Goal: Information Seeking & Learning: Understand process/instructions

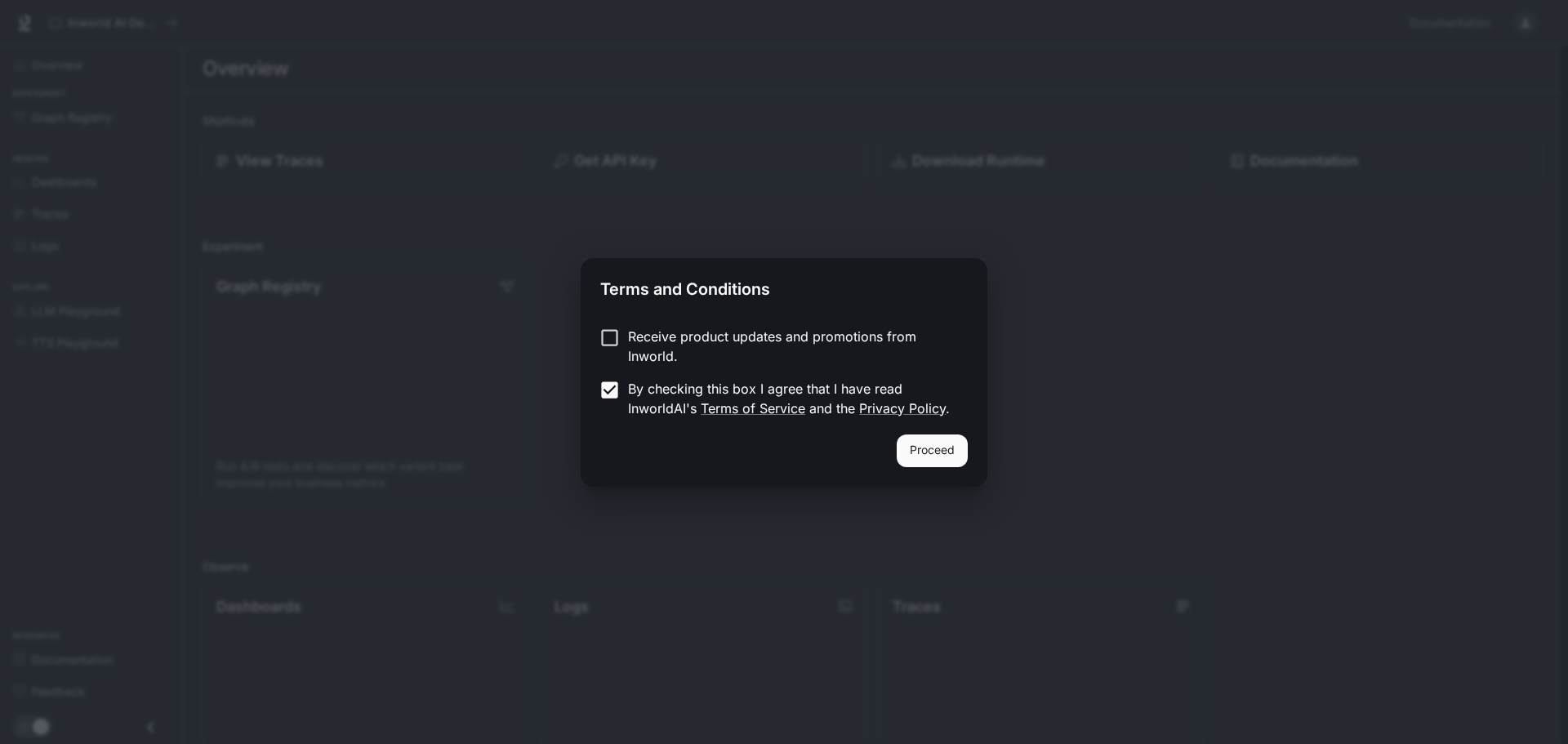
click at [937, 443] on button "Proceed" at bounding box center [932, 451] width 71 height 32
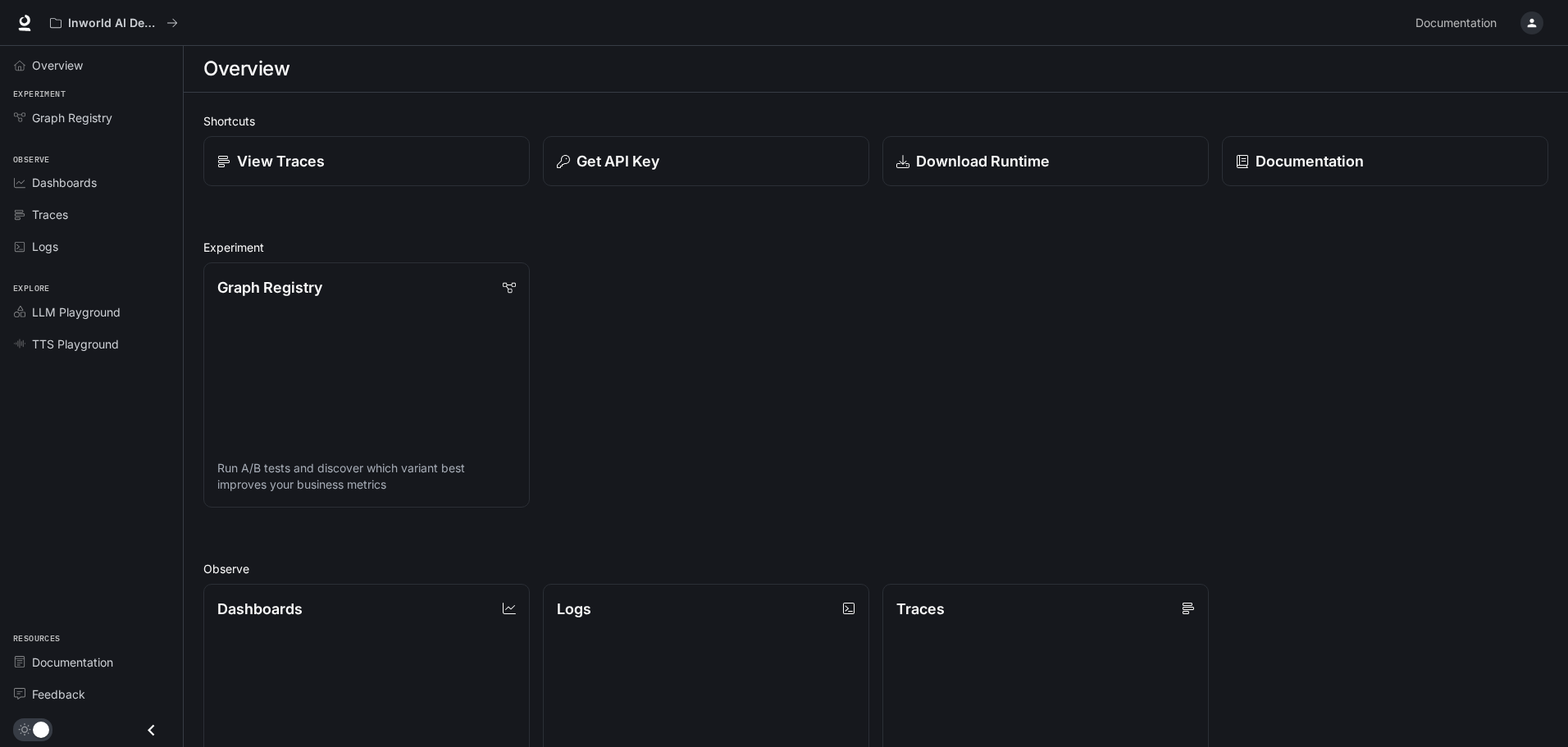
click at [1533, 27] on icon "button" at bounding box center [1532, 23] width 9 height 9
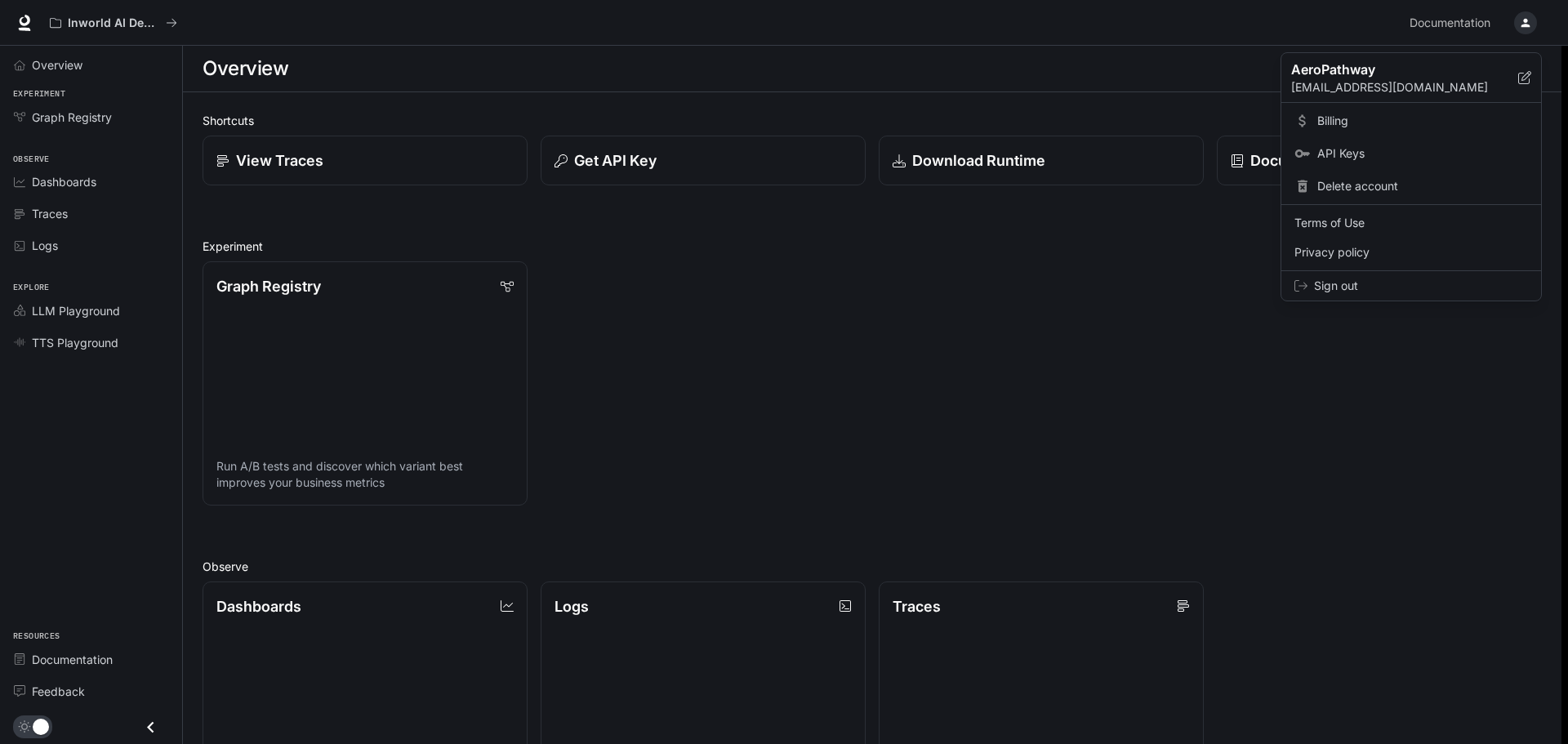
click at [1520, 23] on div at bounding box center [784, 372] width 1568 height 744
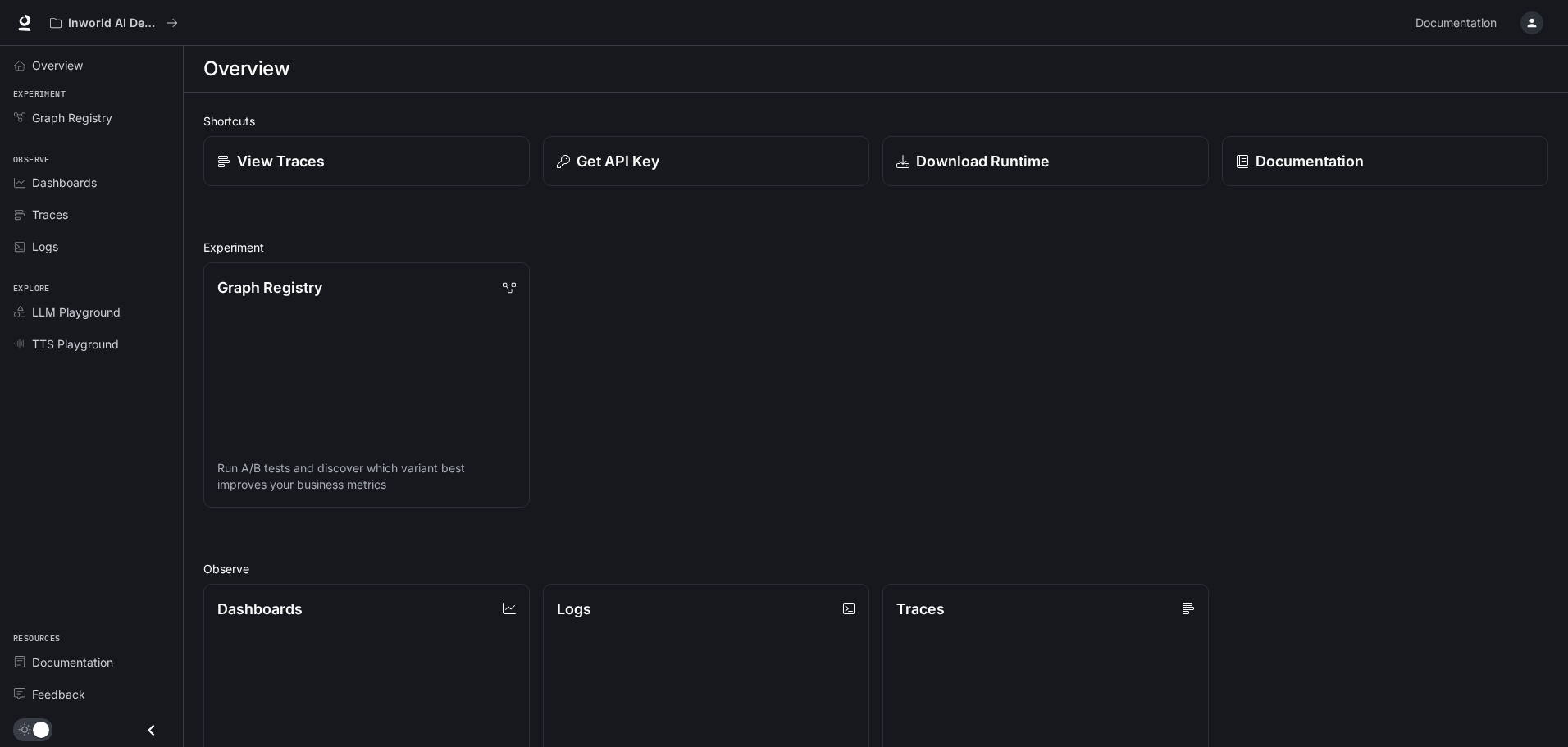
click at [1530, 27] on icon "button" at bounding box center [1532, 23] width 9 height 9
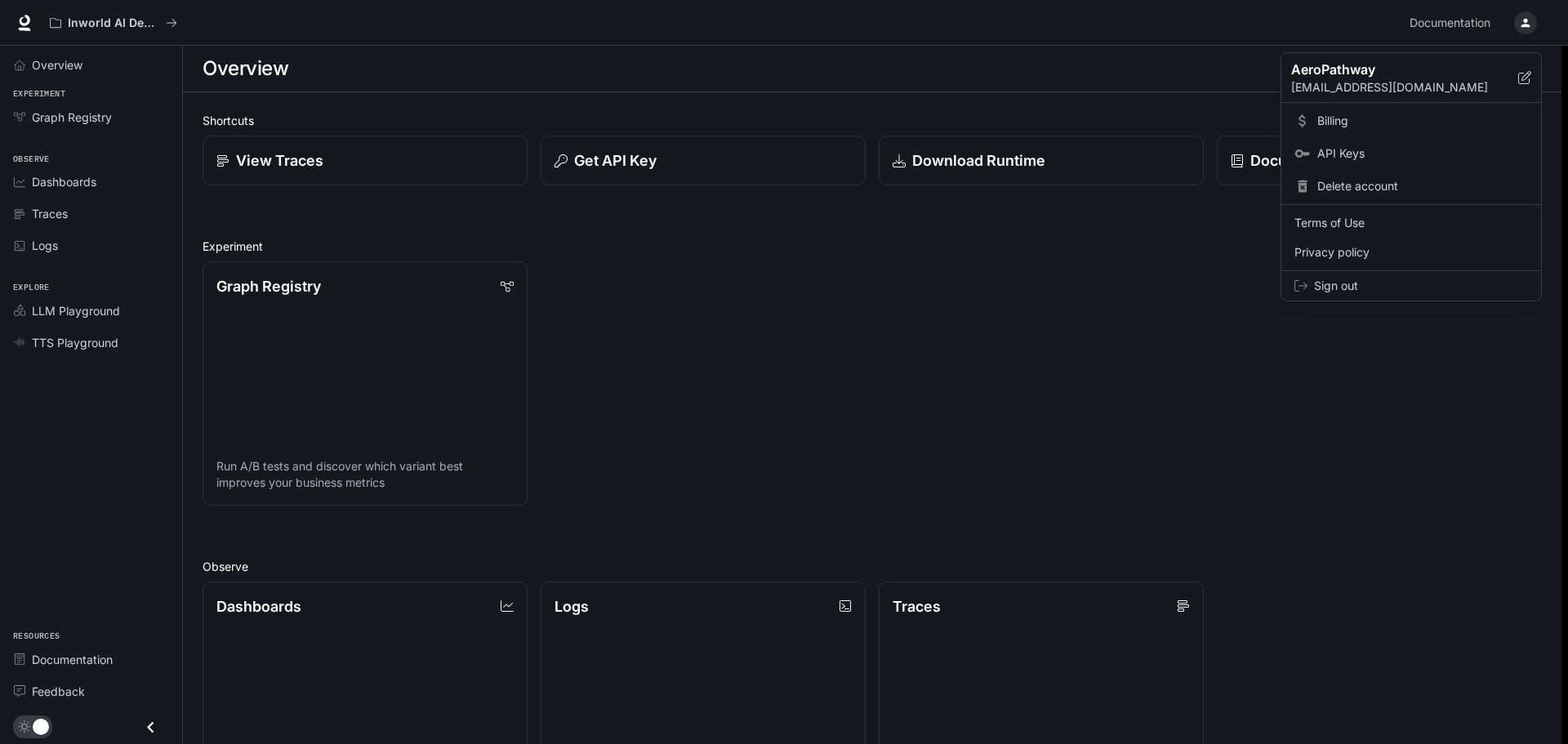
click at [789, 342] on div at bounding box center [784, 372] width 1568 height 744
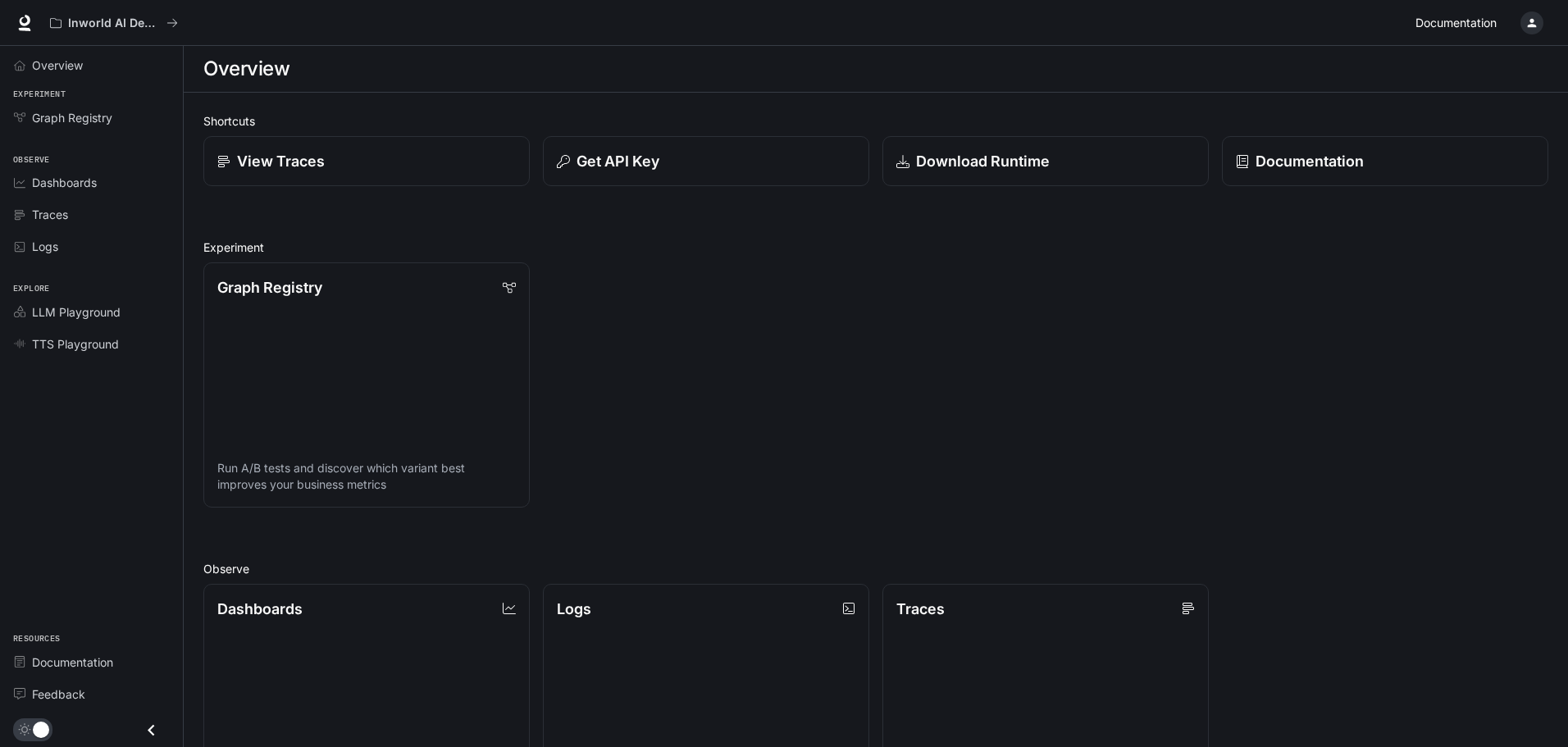
click at [1495, 27] on span "Documentation" at bounding box center [1455, 23] width 81 height 21
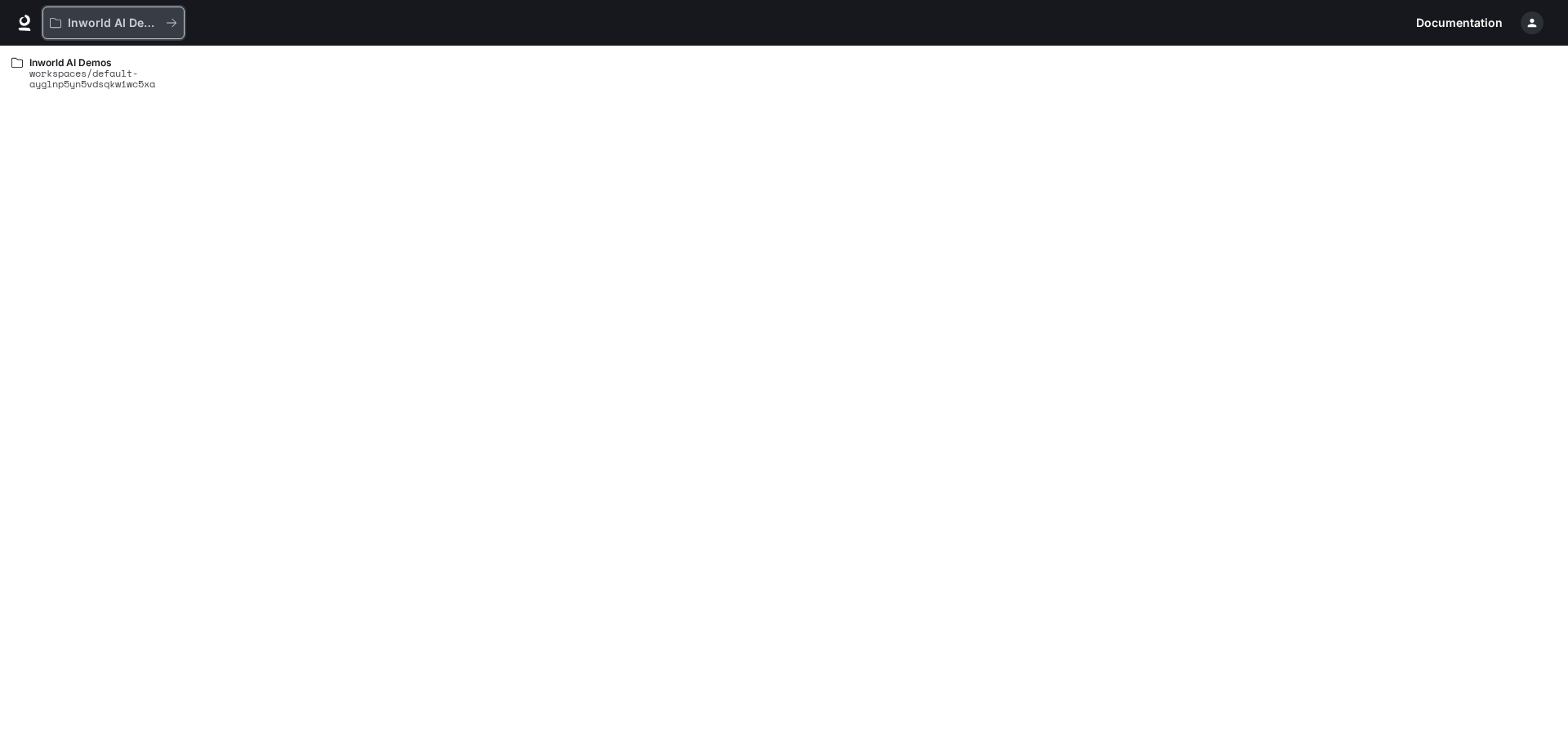
click at [150, 23] on p "Inworld AI Demos" at bounding box center [114, 23] width 91 height 14
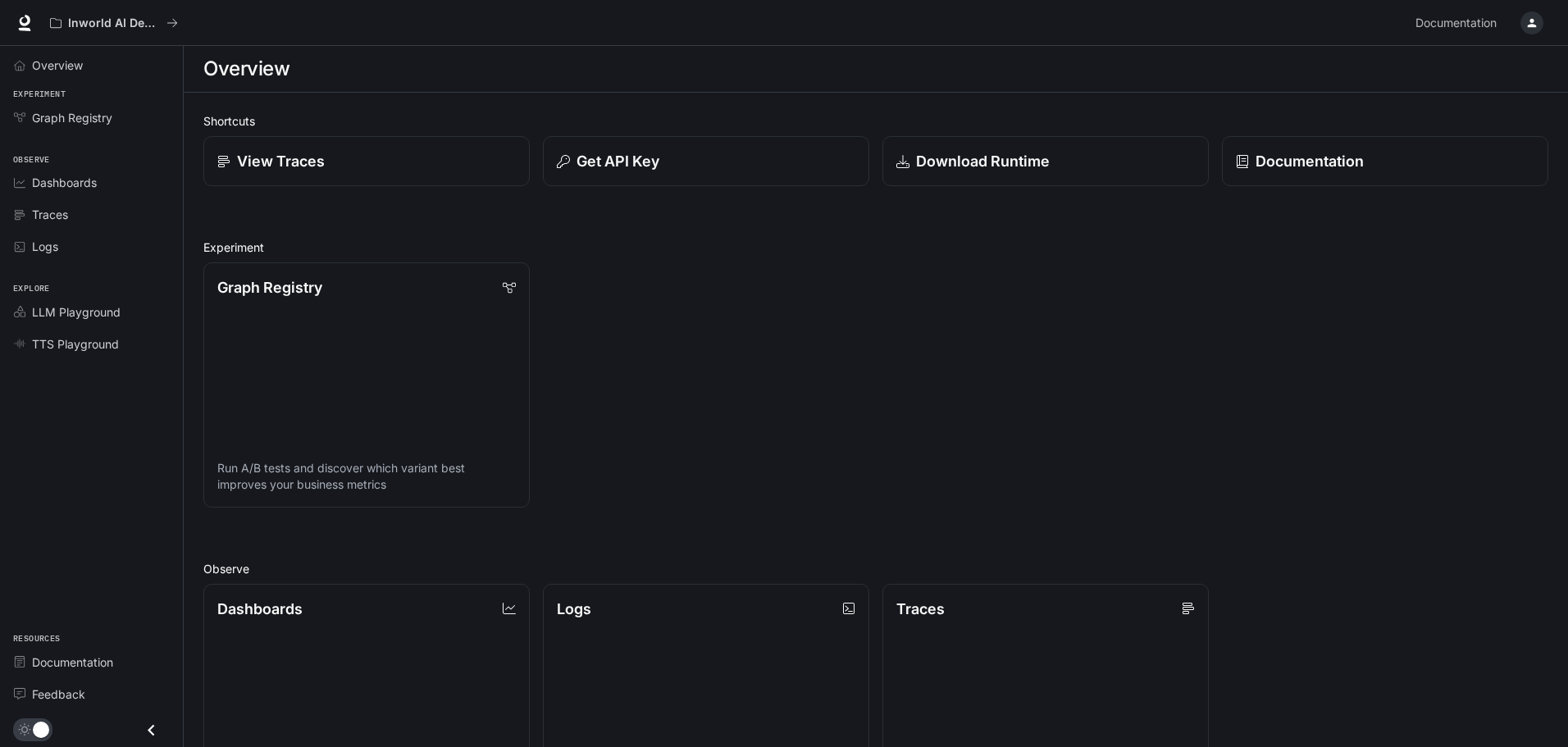
click at [1531, 28] on icon "button" at bounding box center [1532, 23] width 13 height 13
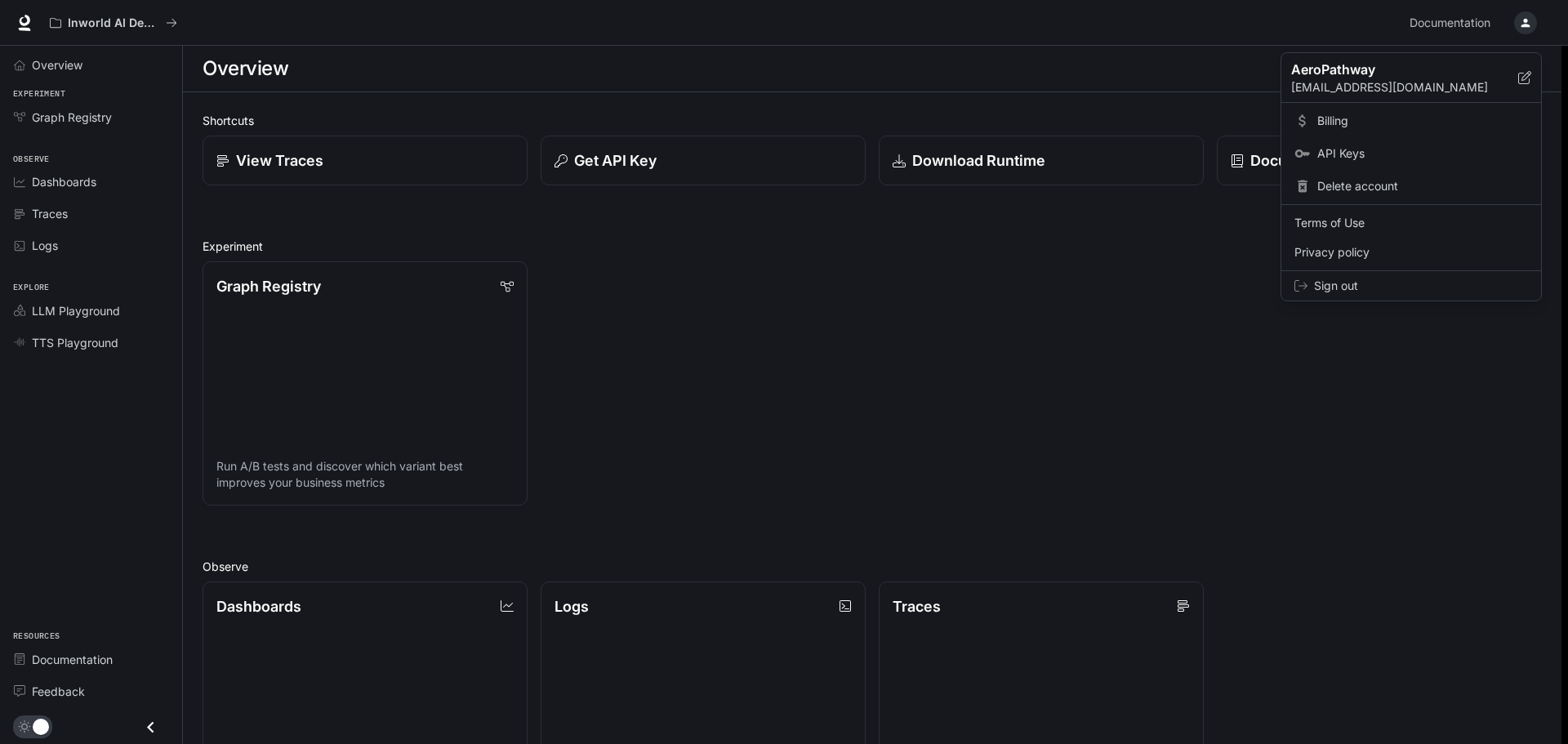
click at [91, 115] on div at bounding box center [784, 372] width 1568 height 744
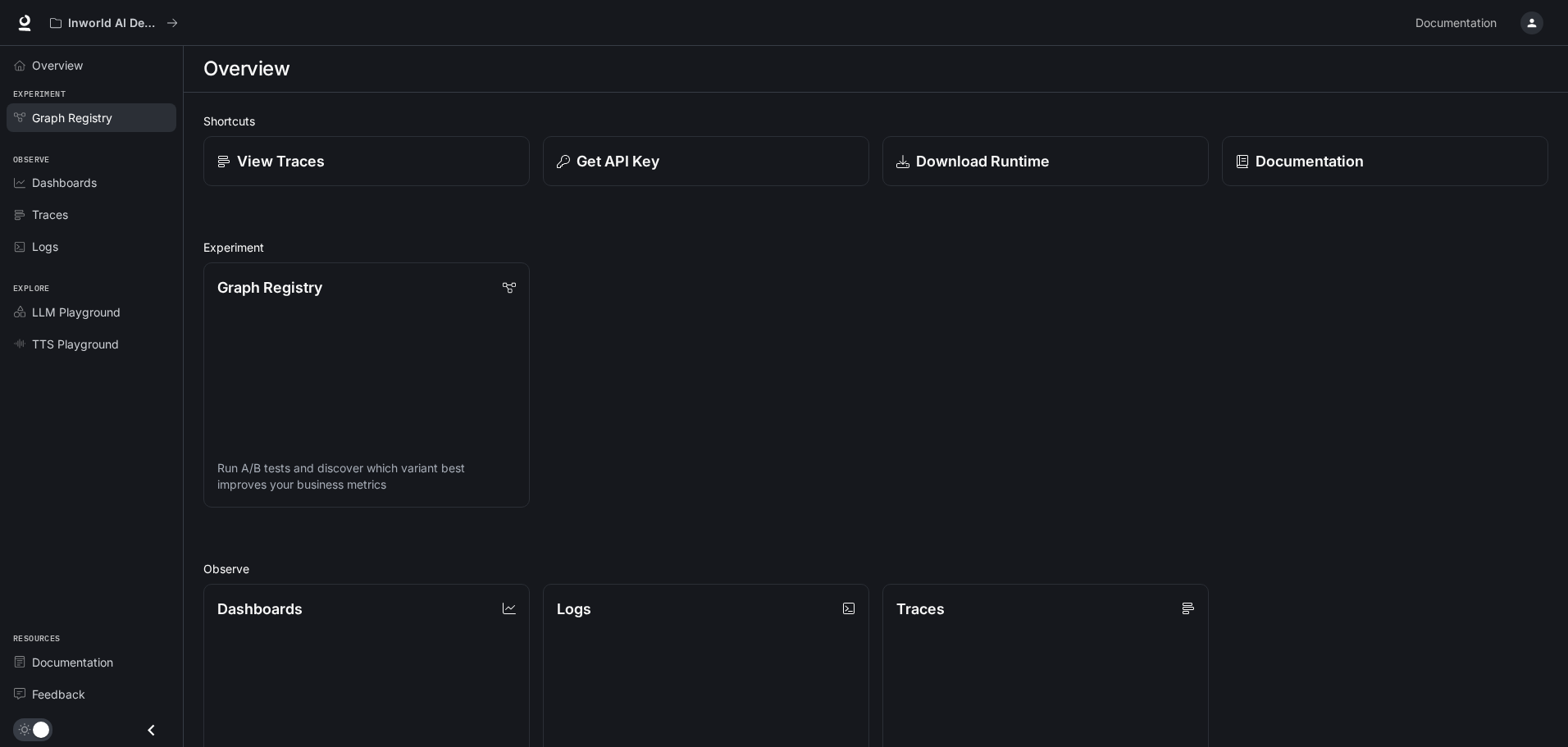
click at [94, 119] on span "Graph Registry" at bounding box center [72, 118] width 80 height 18
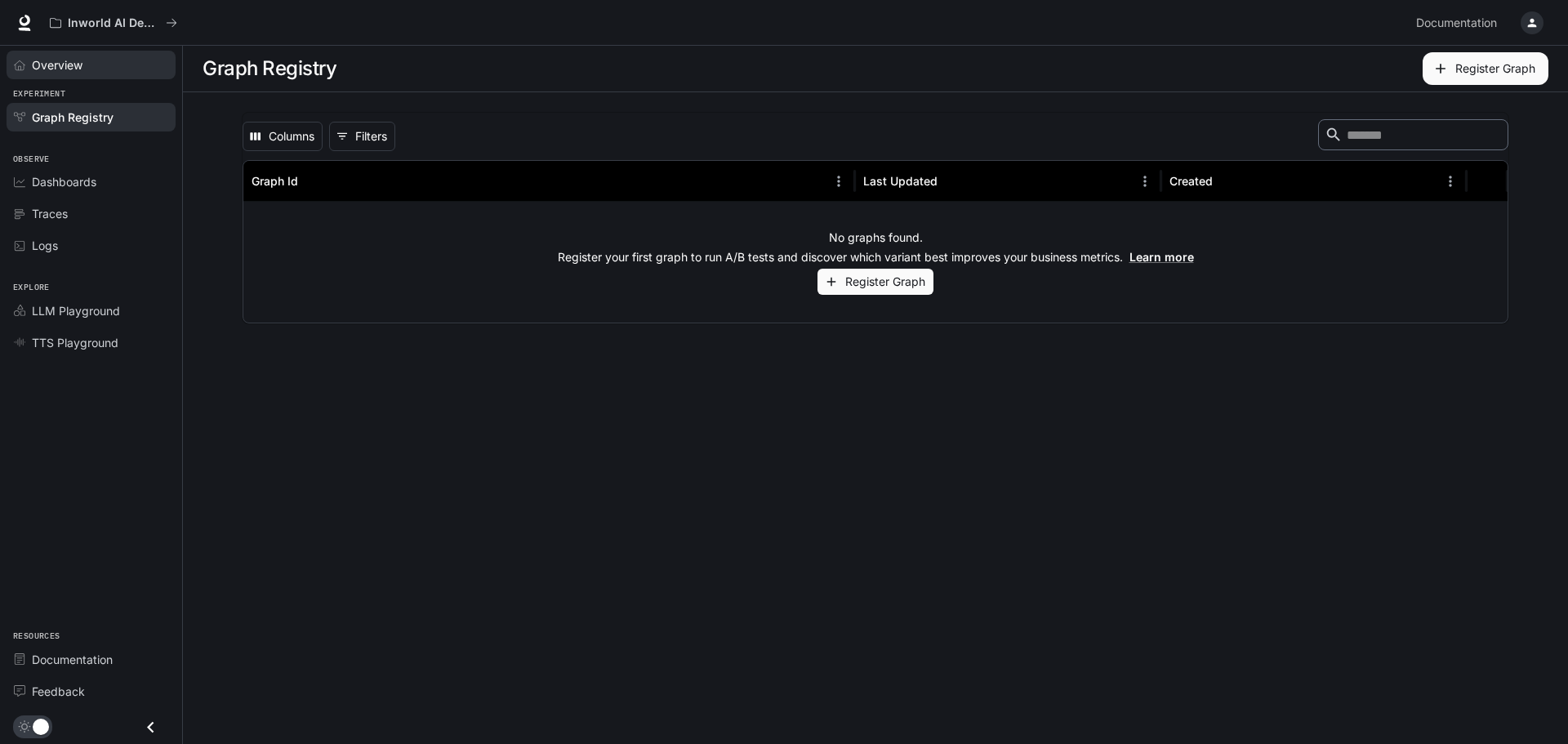
click at [95, 70] on div "Overview" at bounding box center [100, 65] width 136 height 17
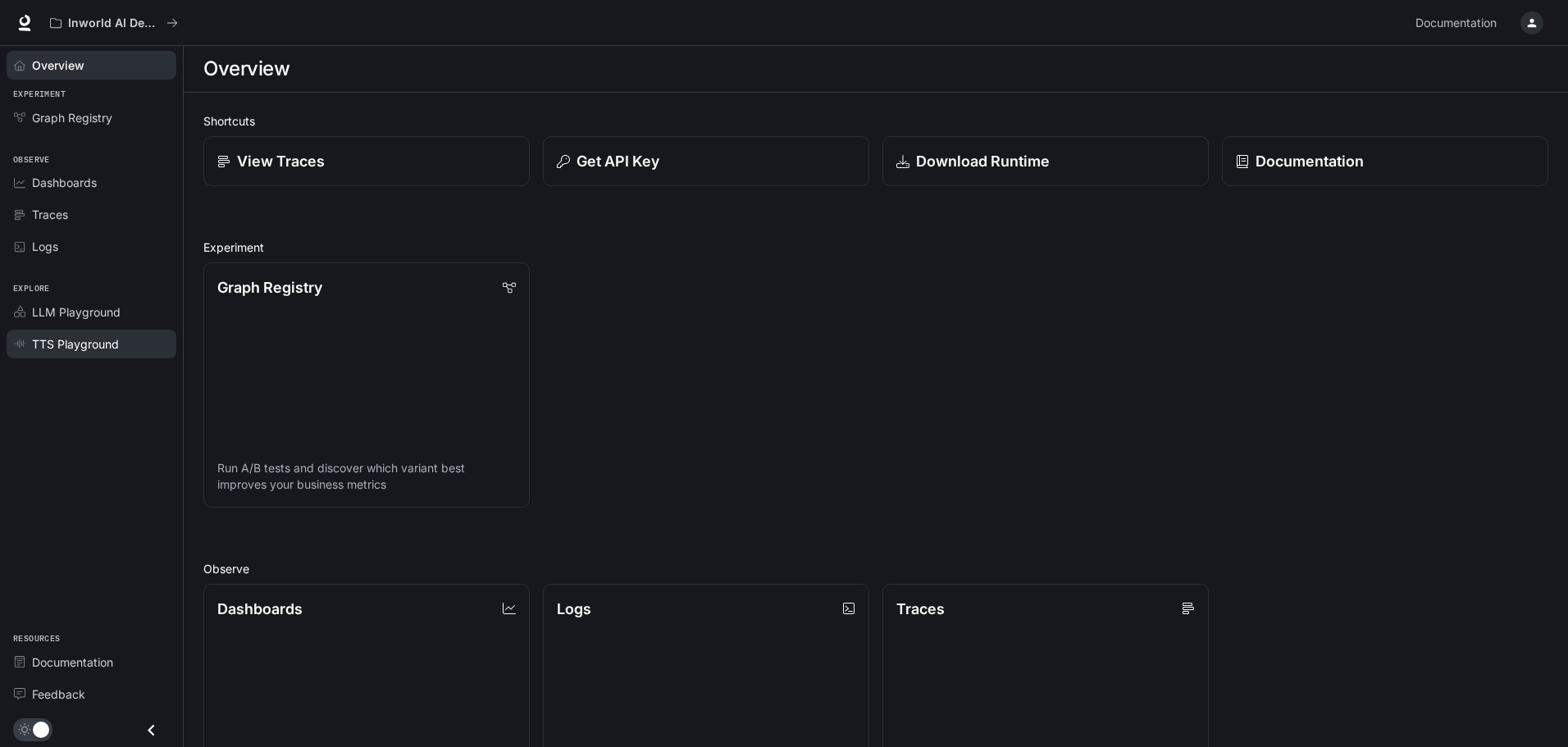
click at [77, 353] on link "TTS Playground" at bounding box center [91, 344] width 169 height 28
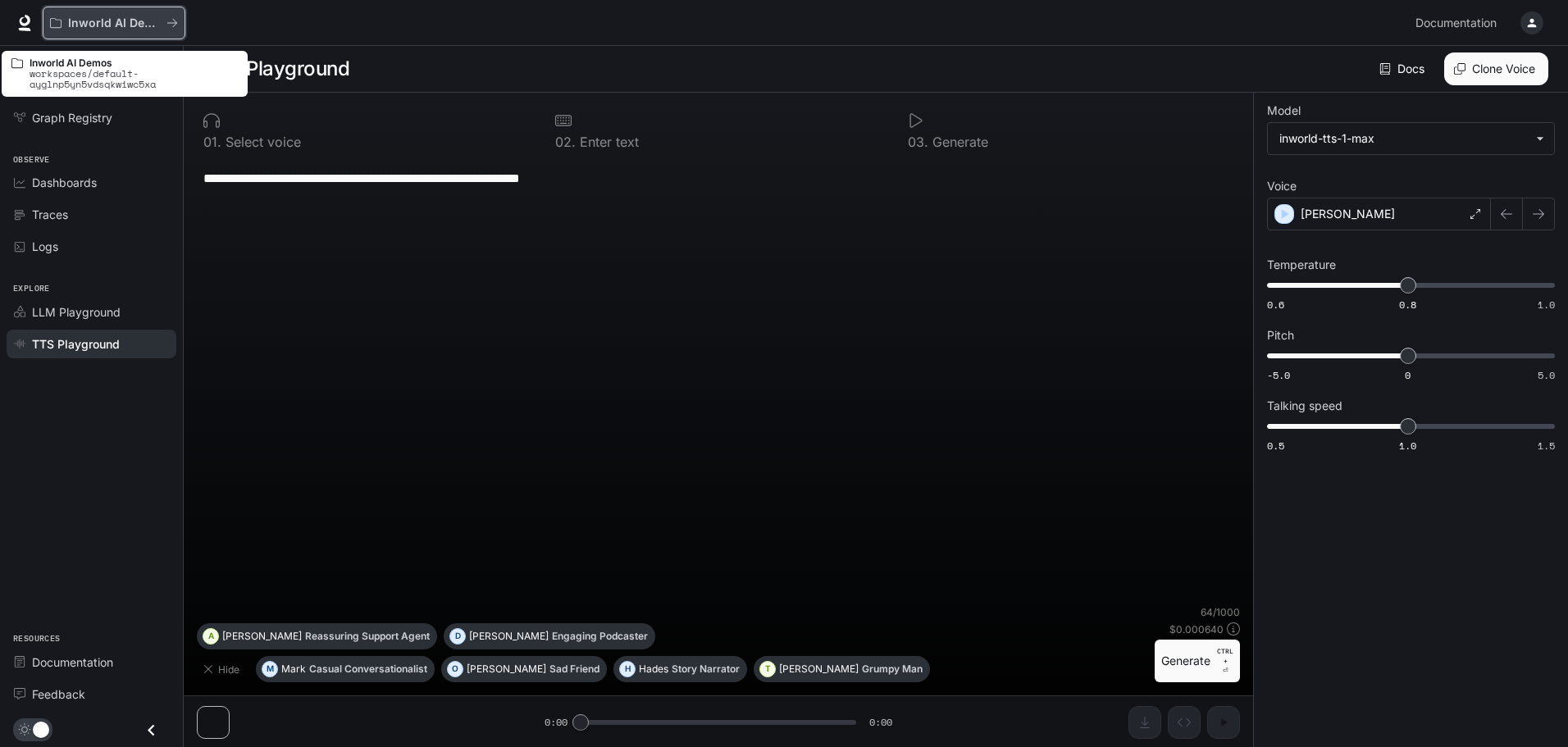
click at [115, 19] on p "Inworld AI Demos" at bounding box center [114, 23] width 92 height 14
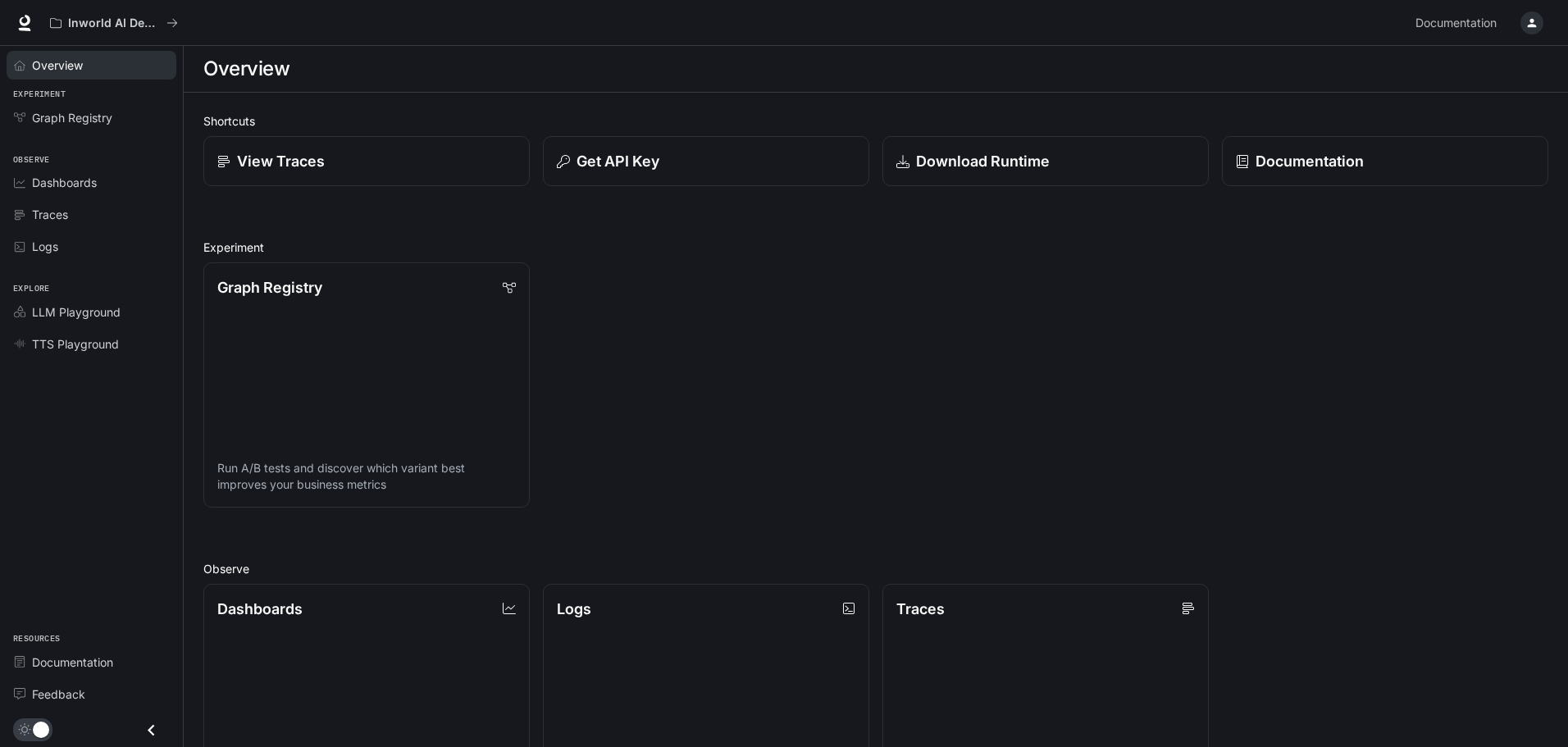
click at [100, 58] on div "Overview" at bounding box center [100, 65] width 137 height 18
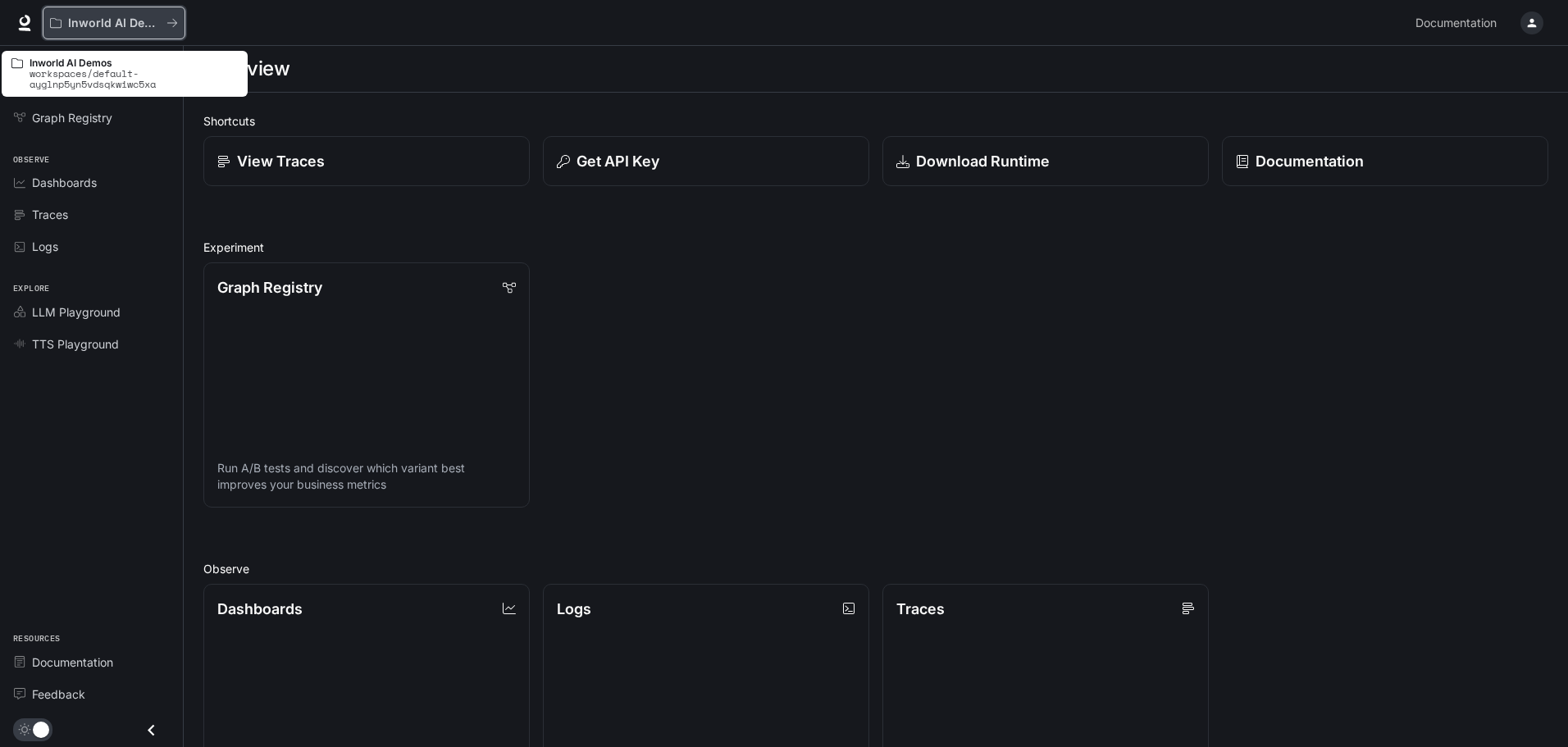
click at [162, 24] on div "Inworld AI Demos" at bounding box center [108, 23] width 116 height 14
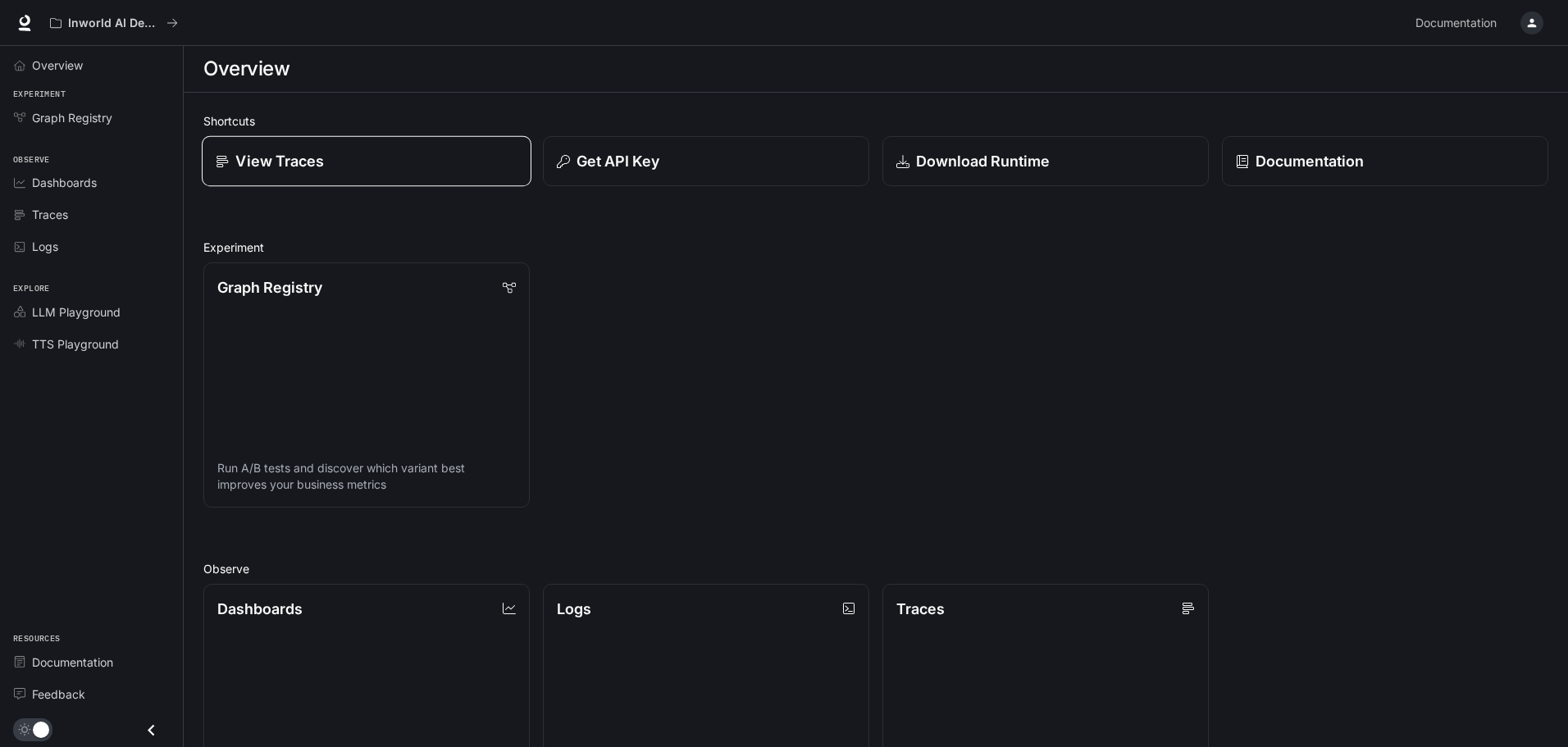
click at [448, 153] on div "View Traces" at bounding box center [366, 161] width 301 height 23
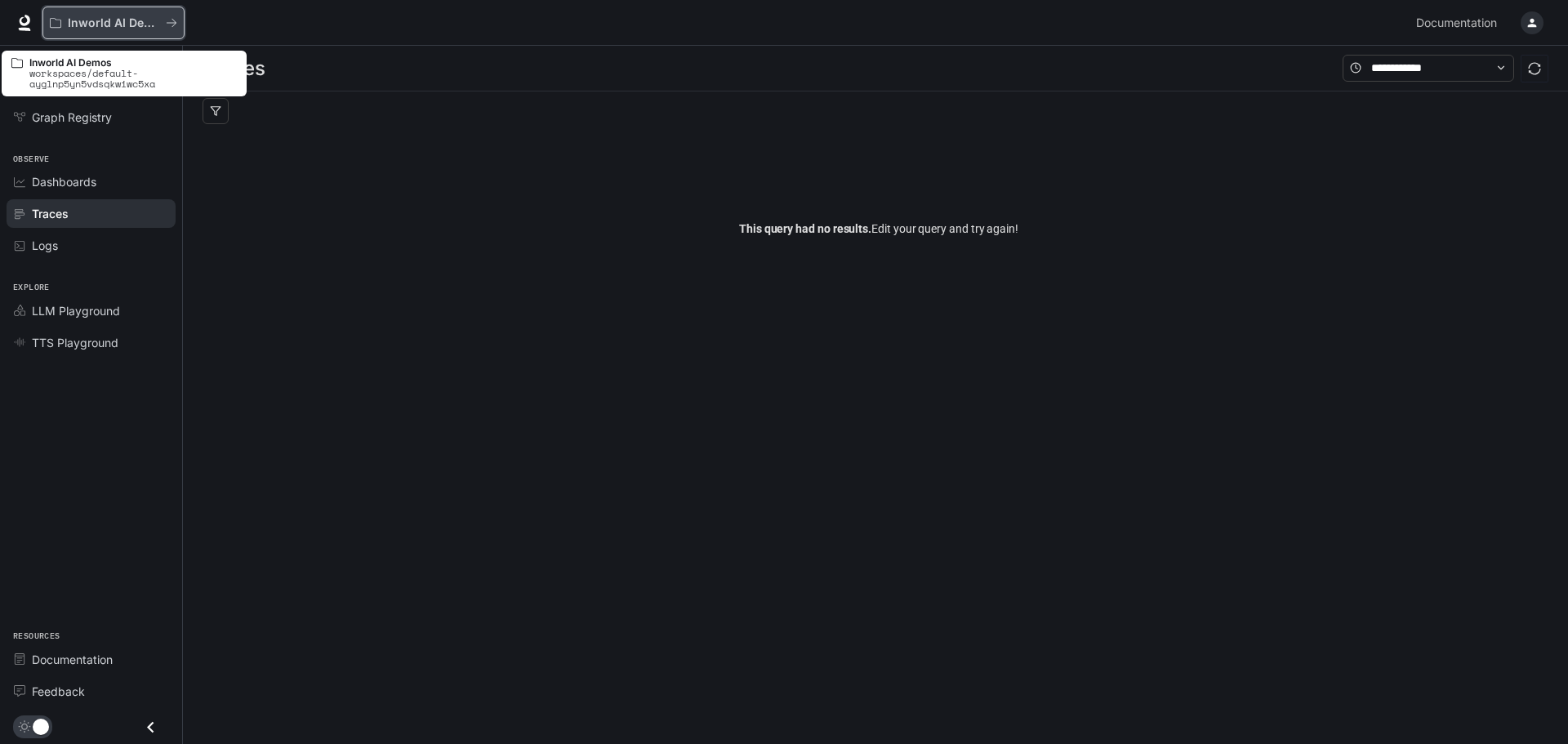
click at [111, 33] on button "Inworld AI Demos" at bounding box center [113, 22] width 142 height 32
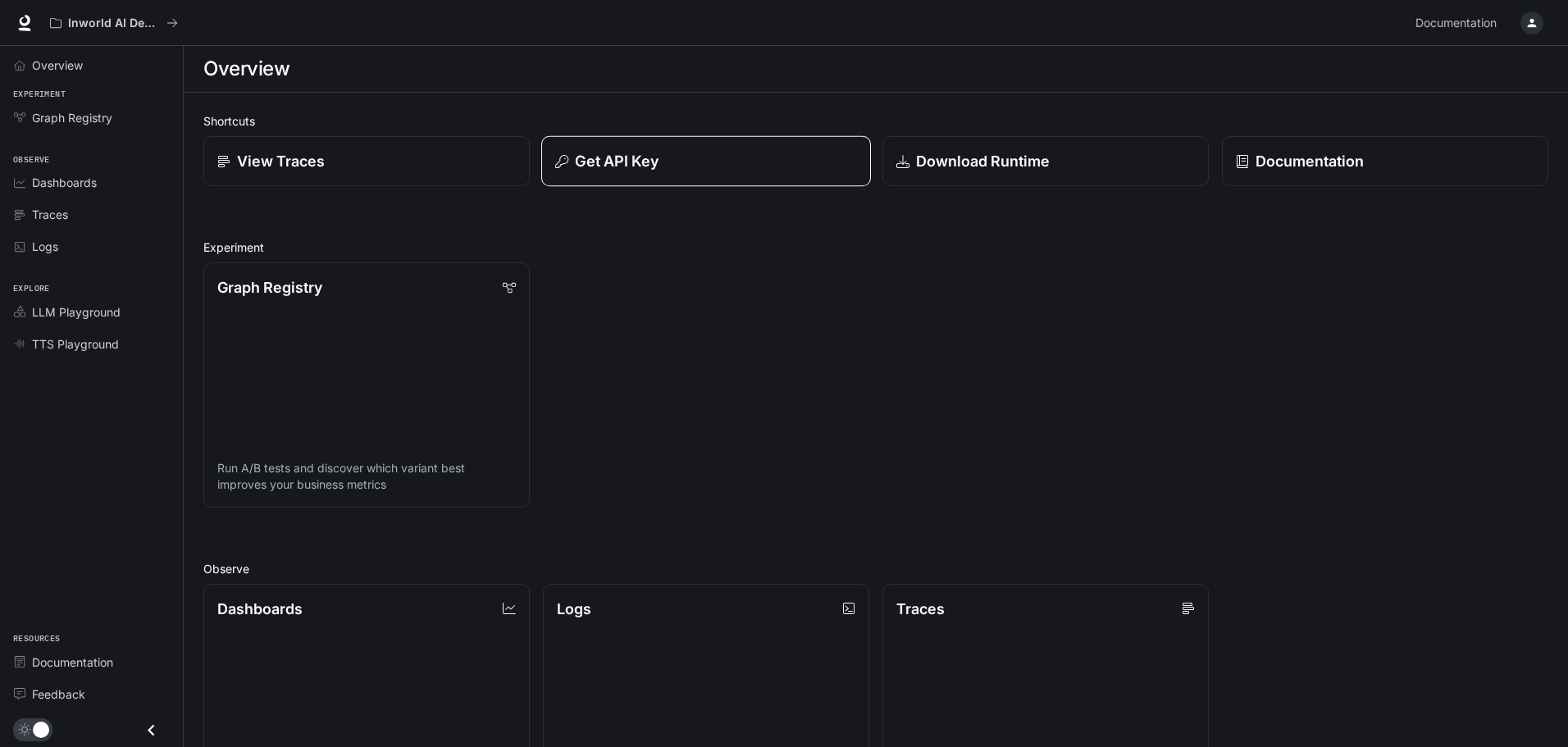
click at [617, 169] on p "Get API Key" at bounding box center [617, 161] width 83 height 23
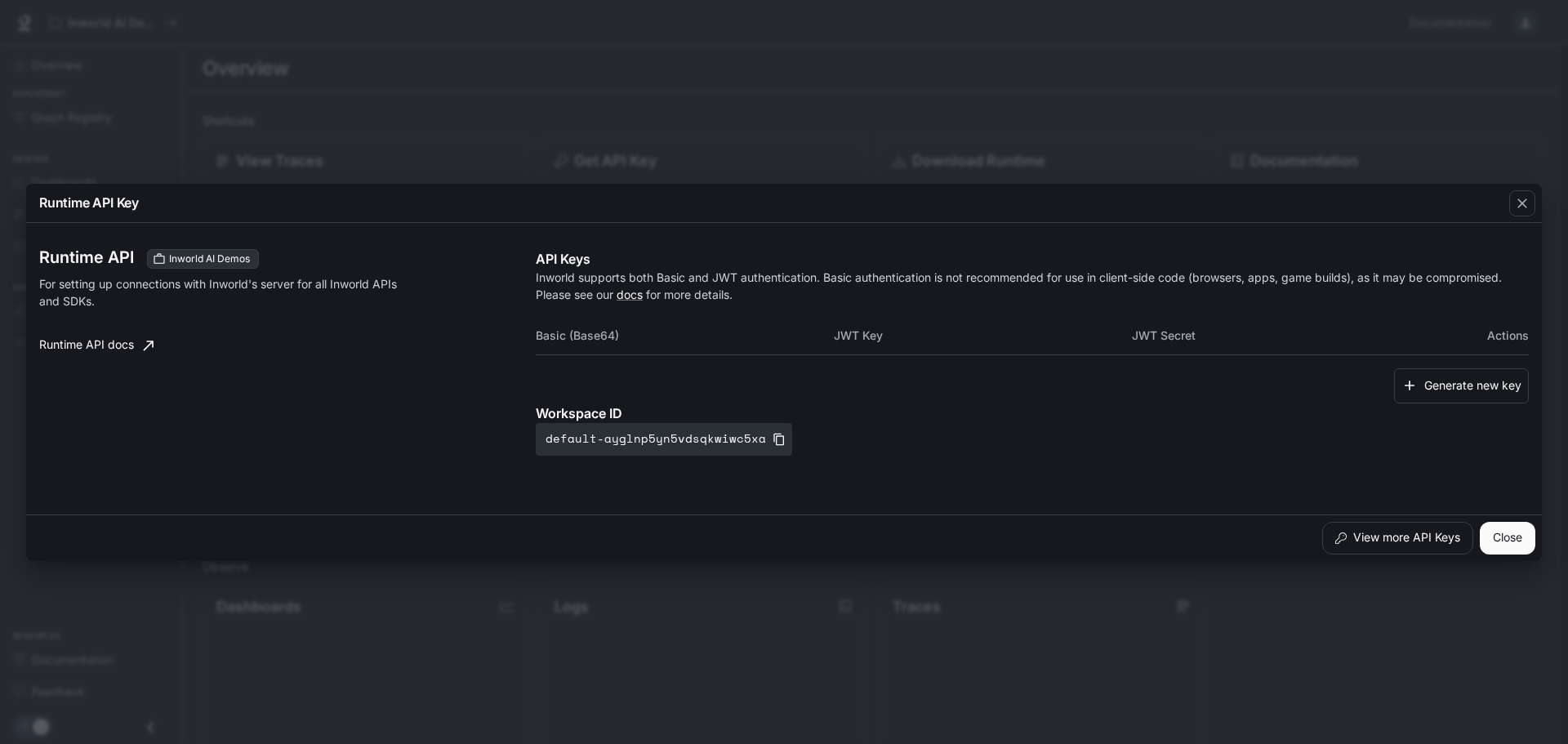
click at [1347, 648] on div "Runtime API Key Runtime API Inworld AI Demos For setting up connections with In…" at bounding box center [784, 372] width 1568 height 744
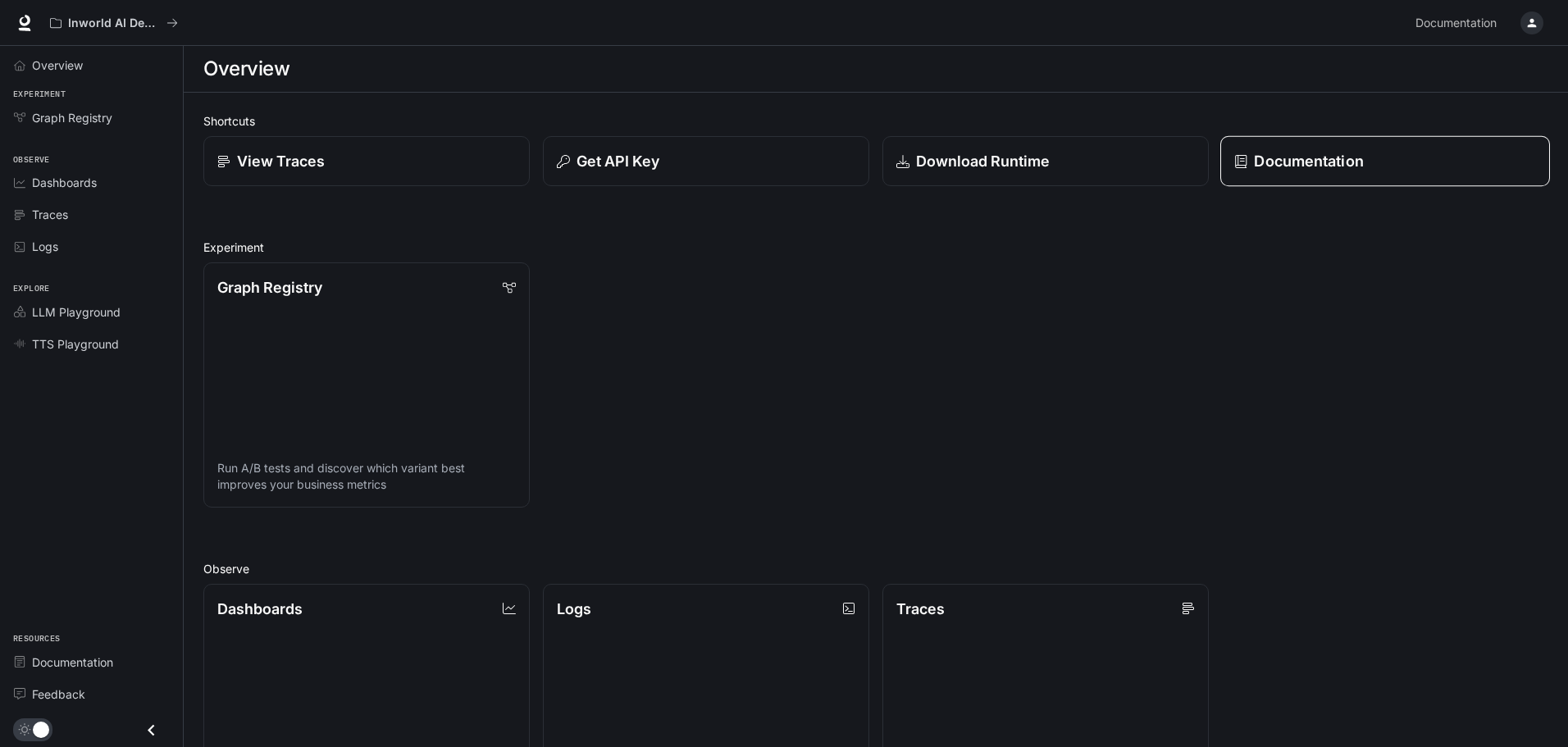
click at [1313, 170] on p "Documentation" at bounding box center [1308, 161] width 109 height 23
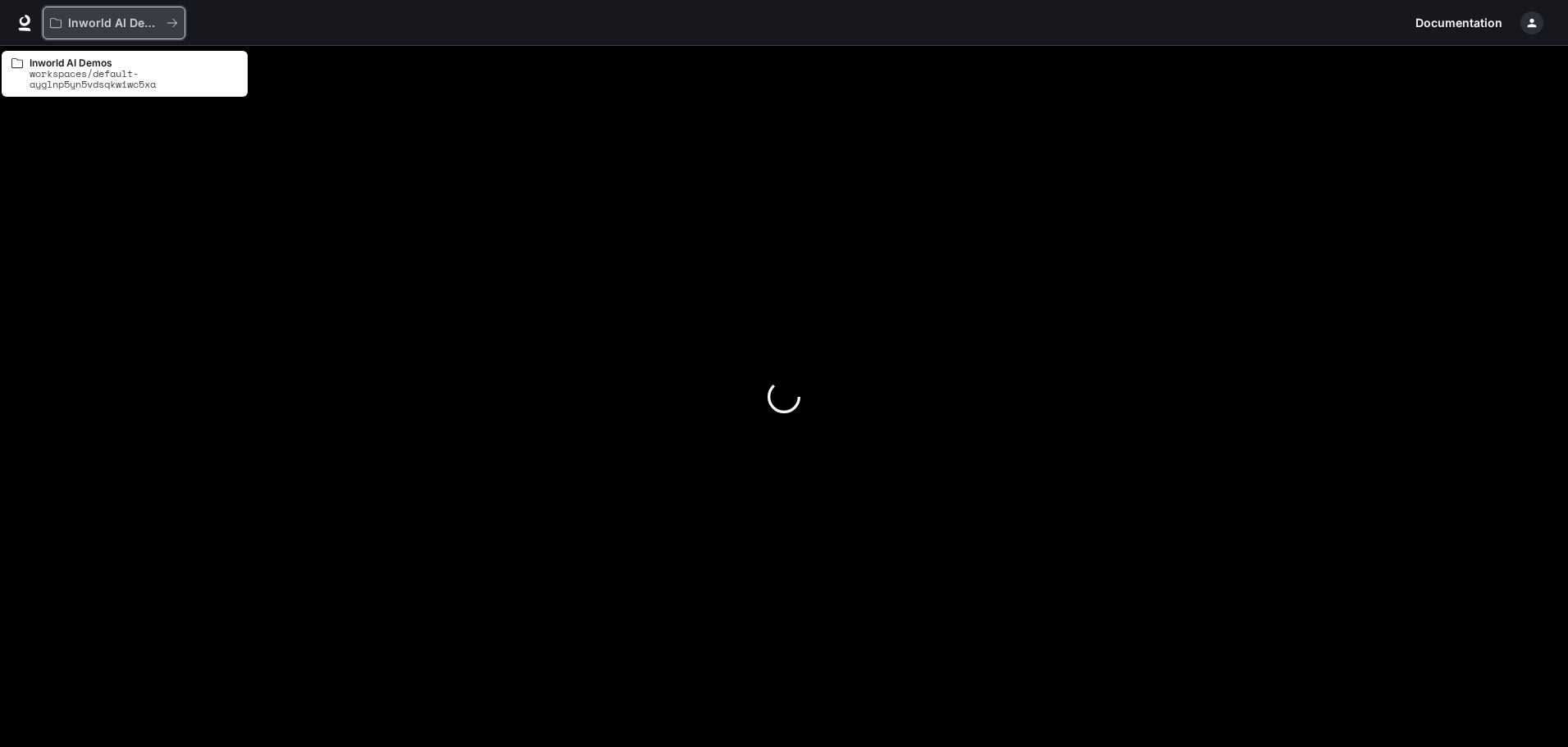
click at [82, 27] on p "Inworld AI Demos" at bounding box center [114, 23] width 92 height 14
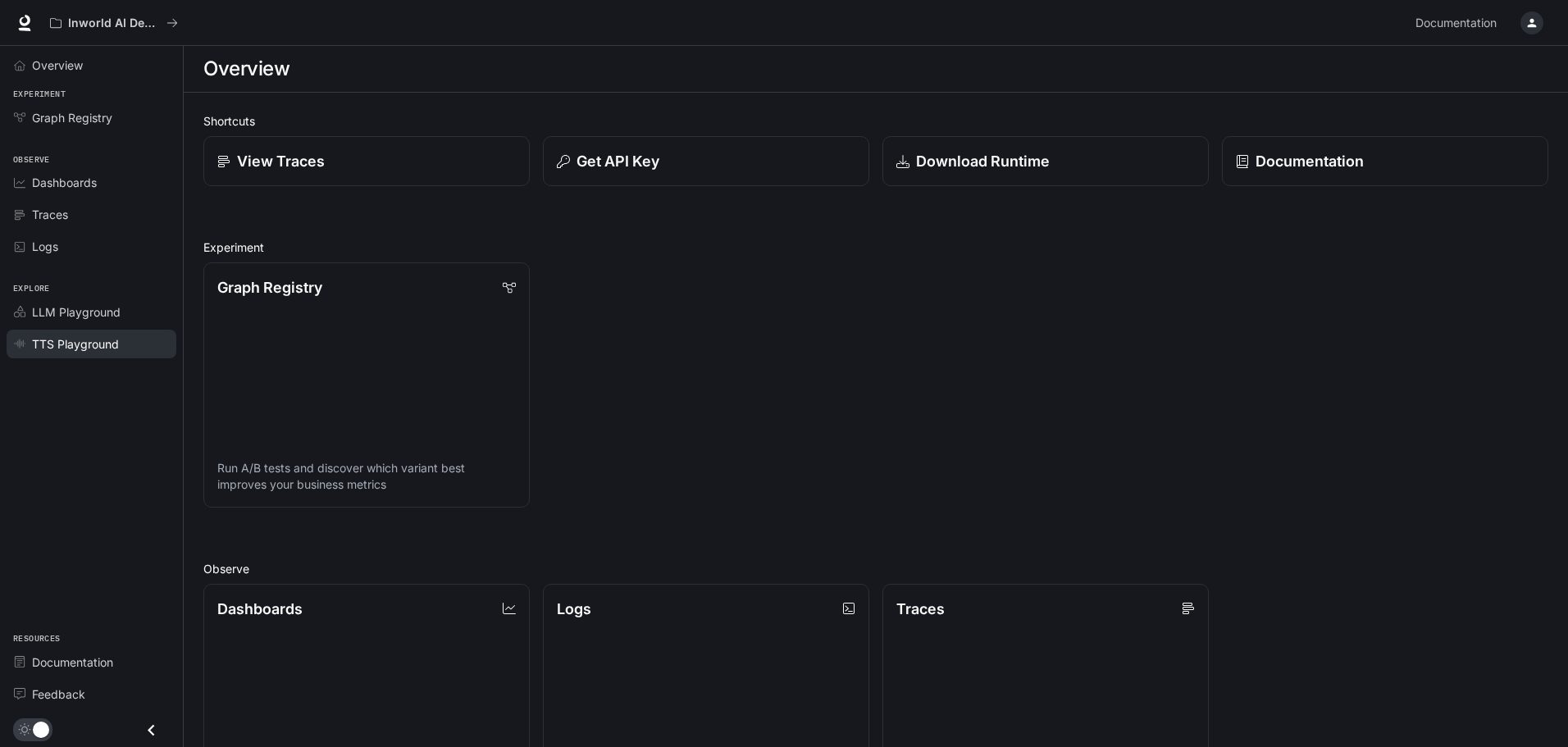
click at [111, 337] on span "TTS Playground" at bounding box center [75, 344] width 87 height 18
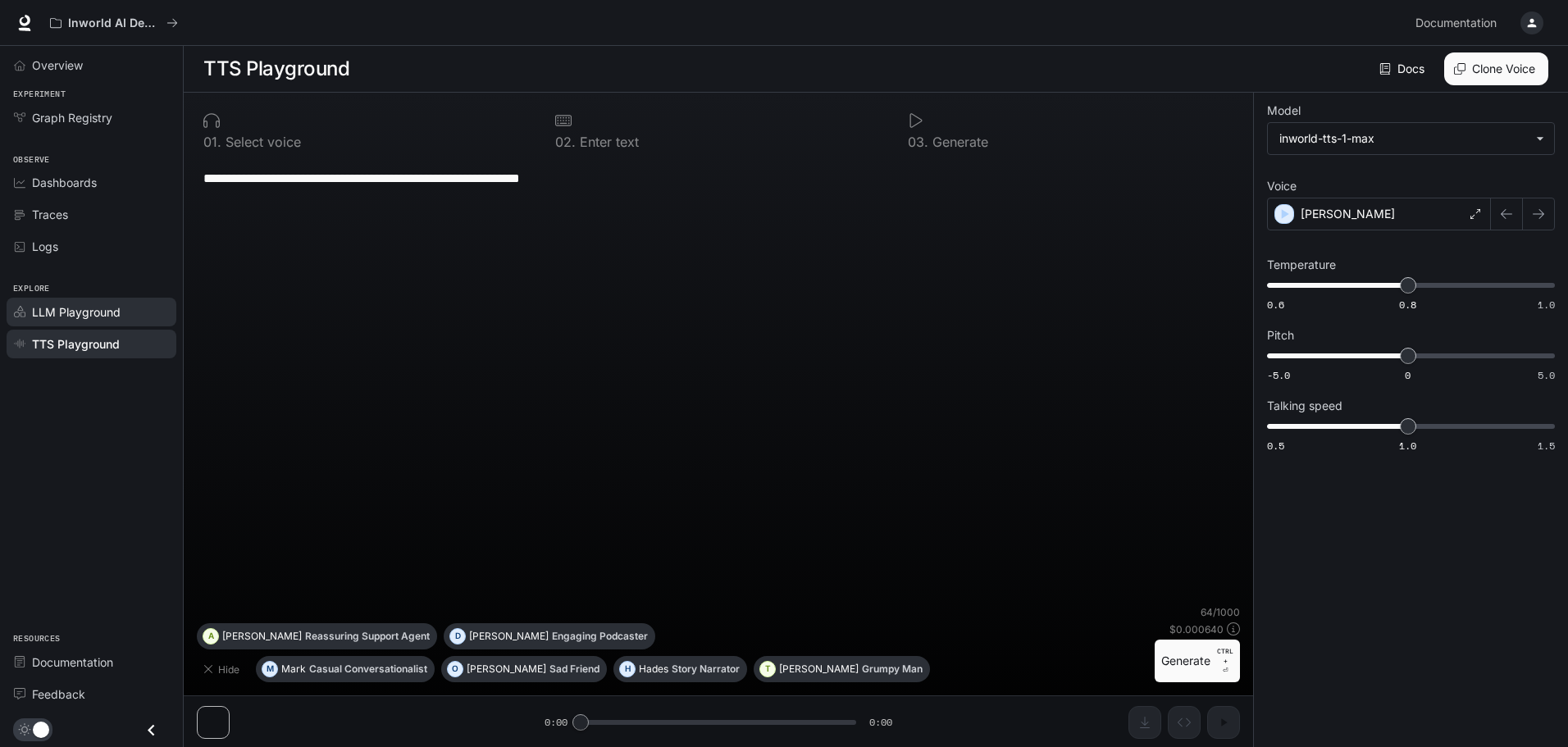
click at [90, 318] on span "LLM Playground" at bounding box center [76, 311] width 89 height 18
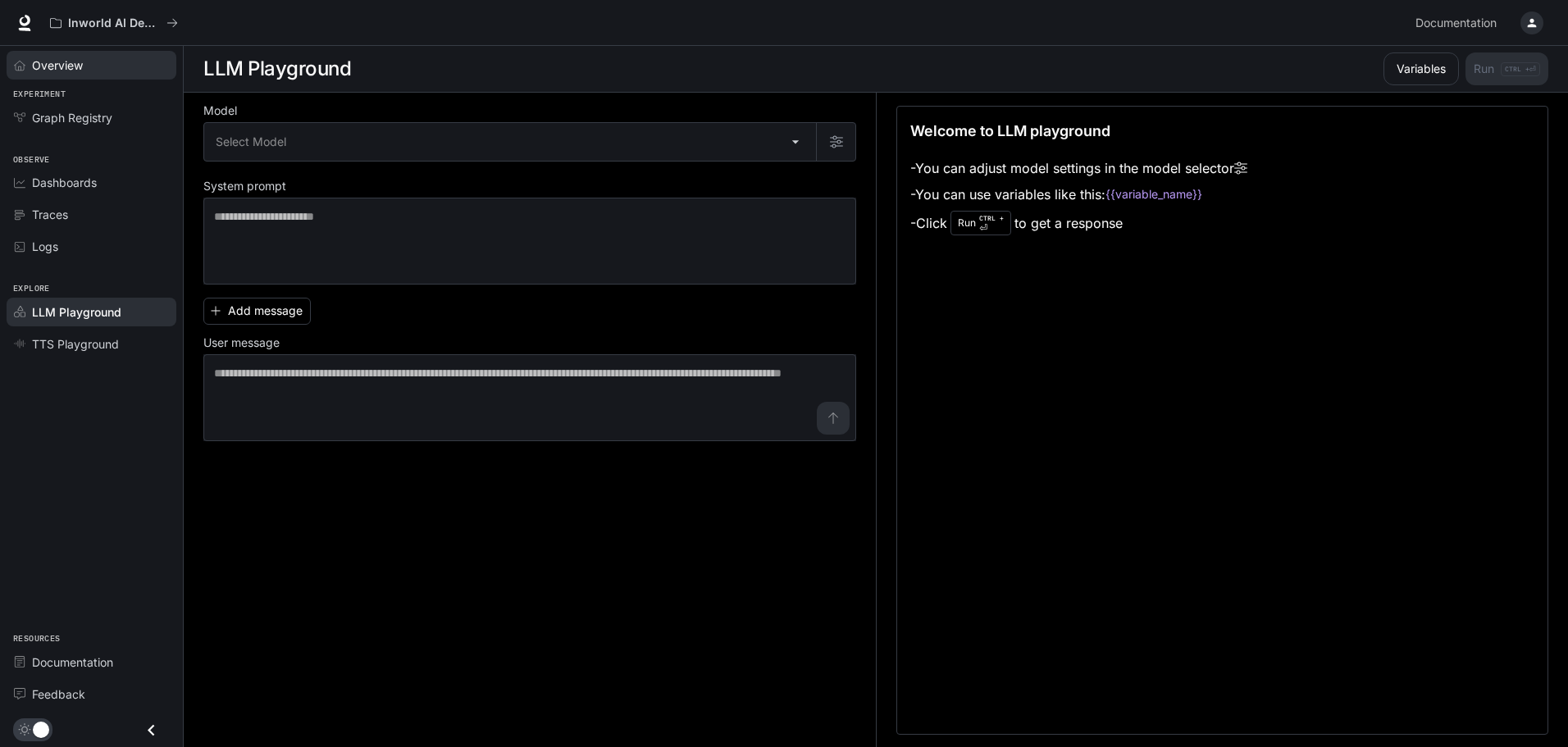
click at [90, 60] on div "Overview" at bounding box center [100, 65] width 137 height 18
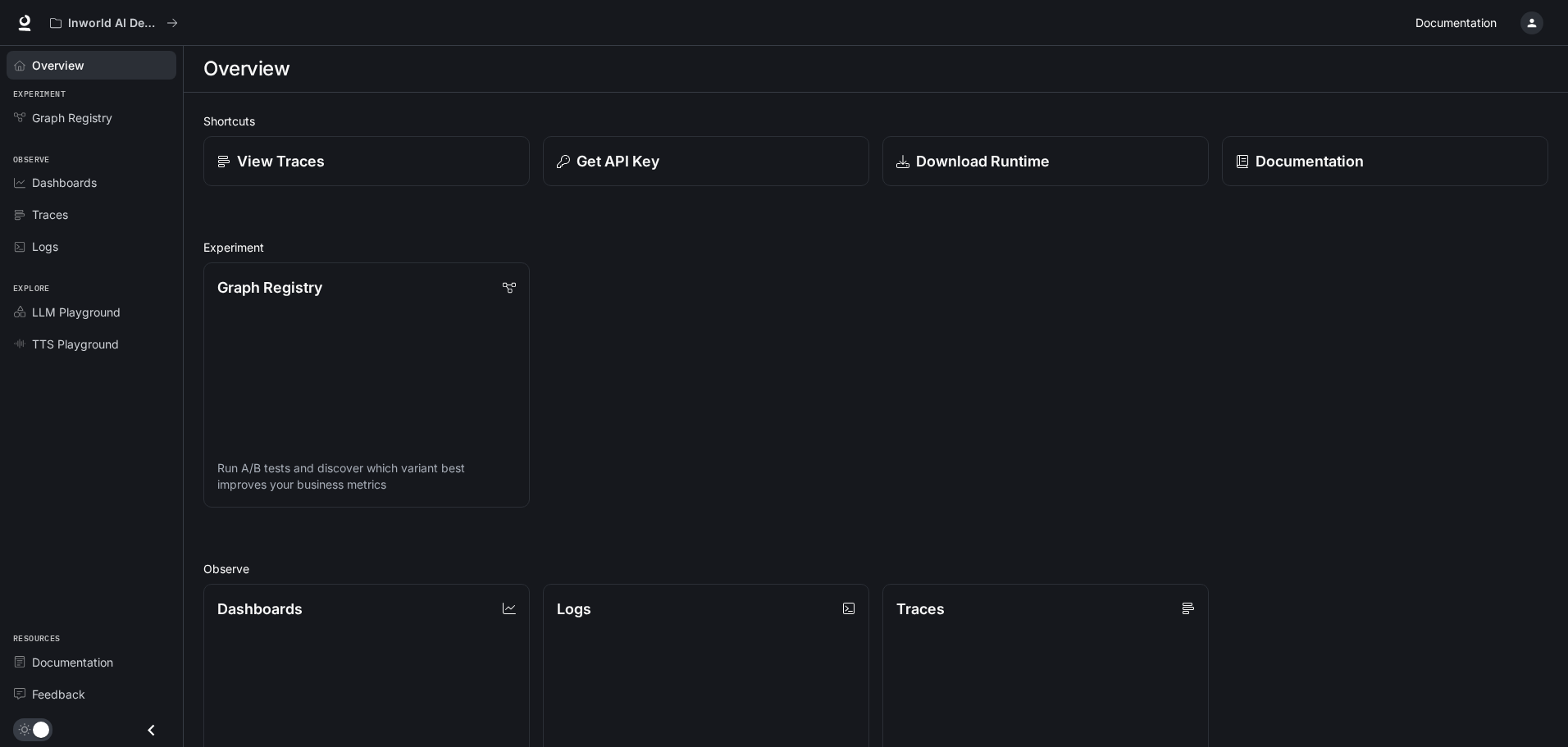
click at [1486, 18] on span "Documentation" at bounding box center [1455, 23] width 81 height 21
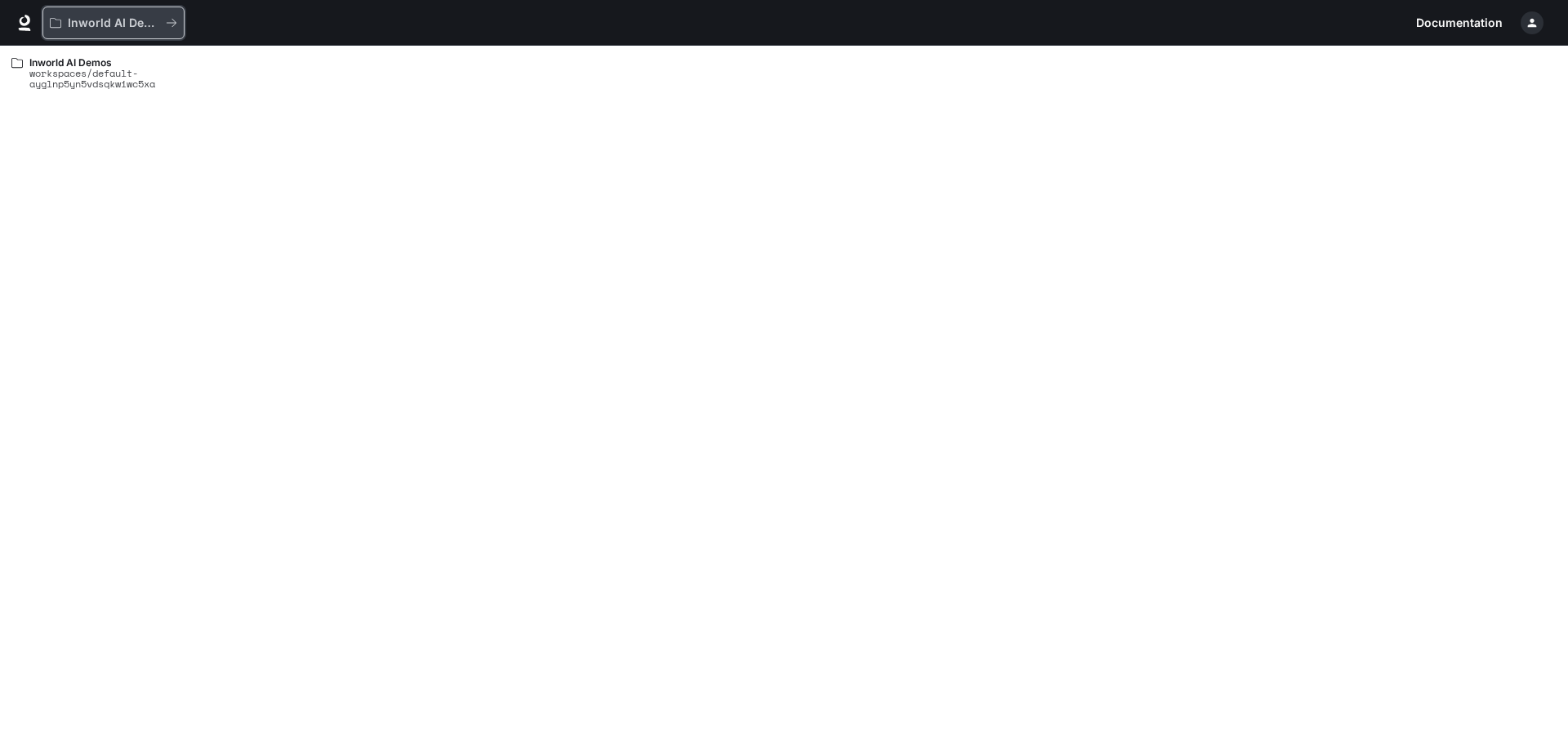
click at [89, 21] on p "Inworld AI Demos" at bounding box center [114, 23] width 91 height 14
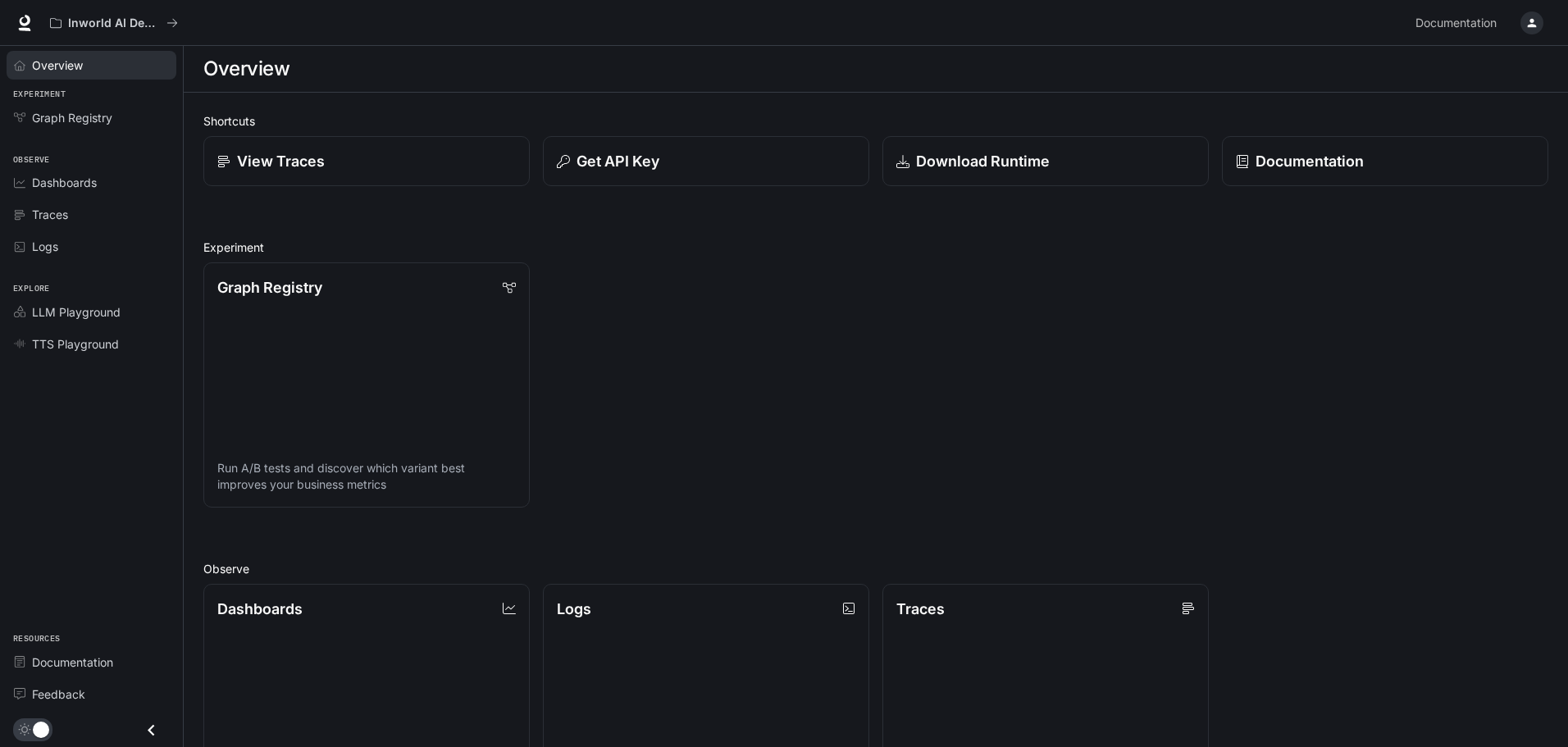
click at [118, 69] on div "Overview" at bounding box center [100, 65] width 137 height 18
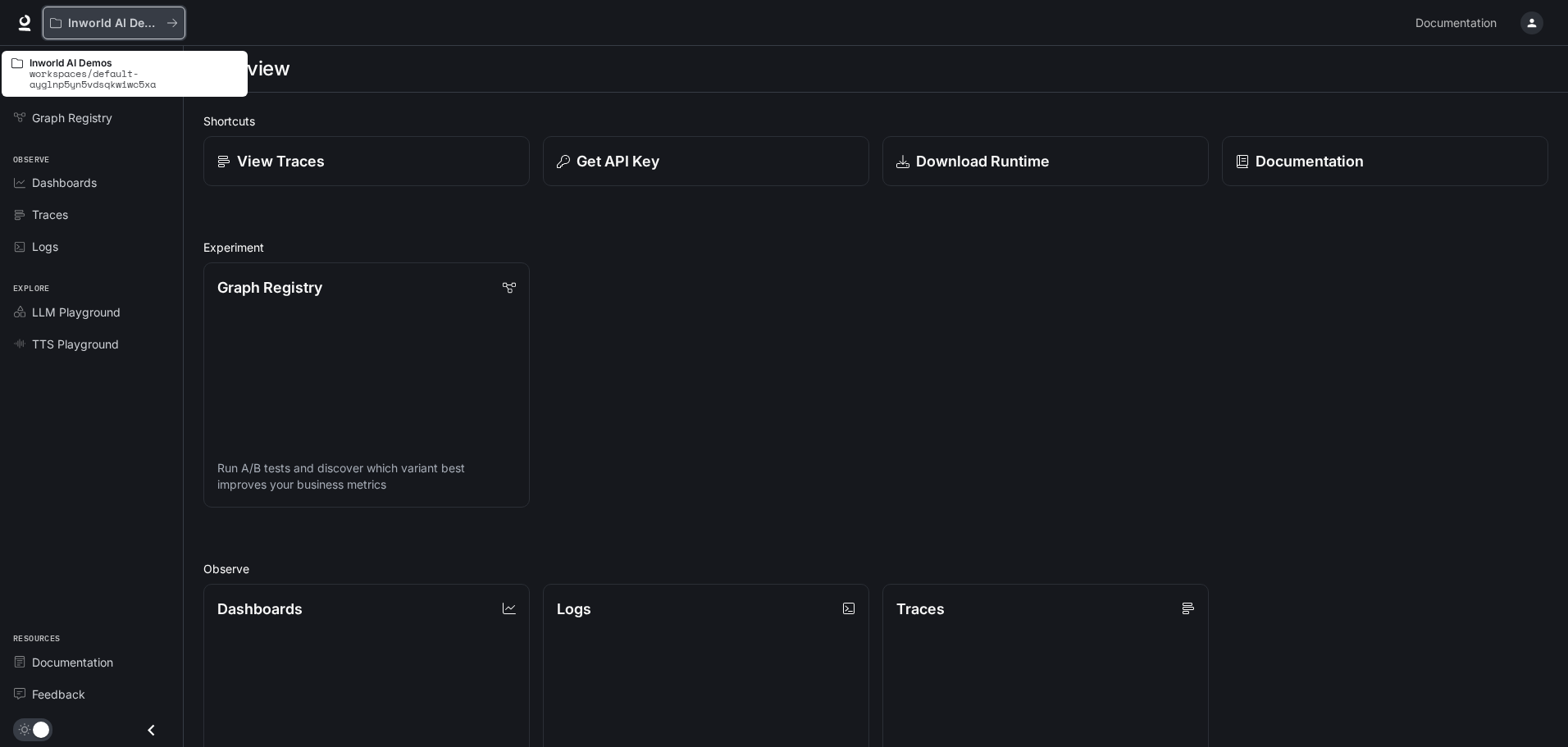
click at [173, 23] on icon "All workspaces" at bounding box center [172, 23] width 12 height 12
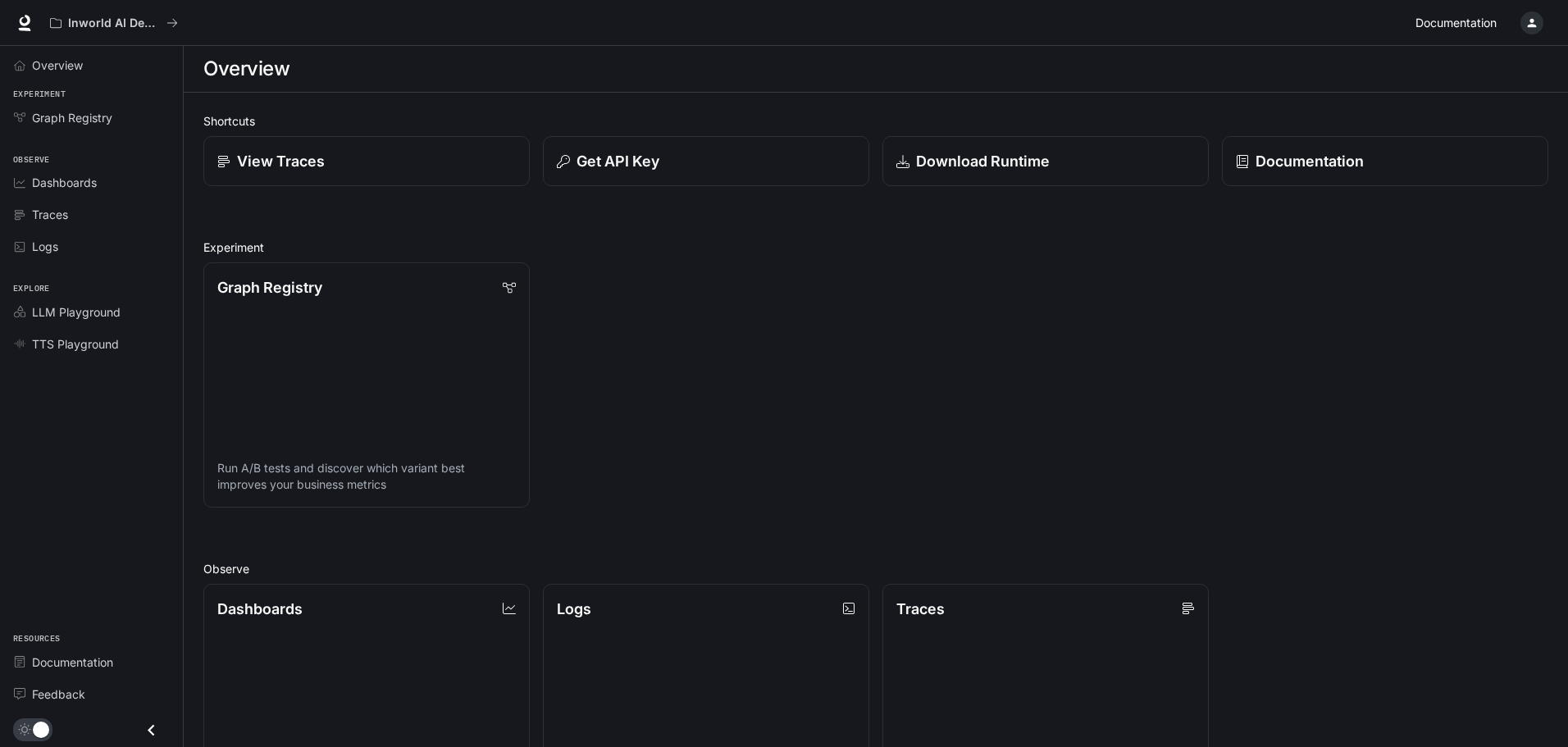
click at [1491, 28] on span "Documentation" at bounding box center [1455, 23] width 81 height 21
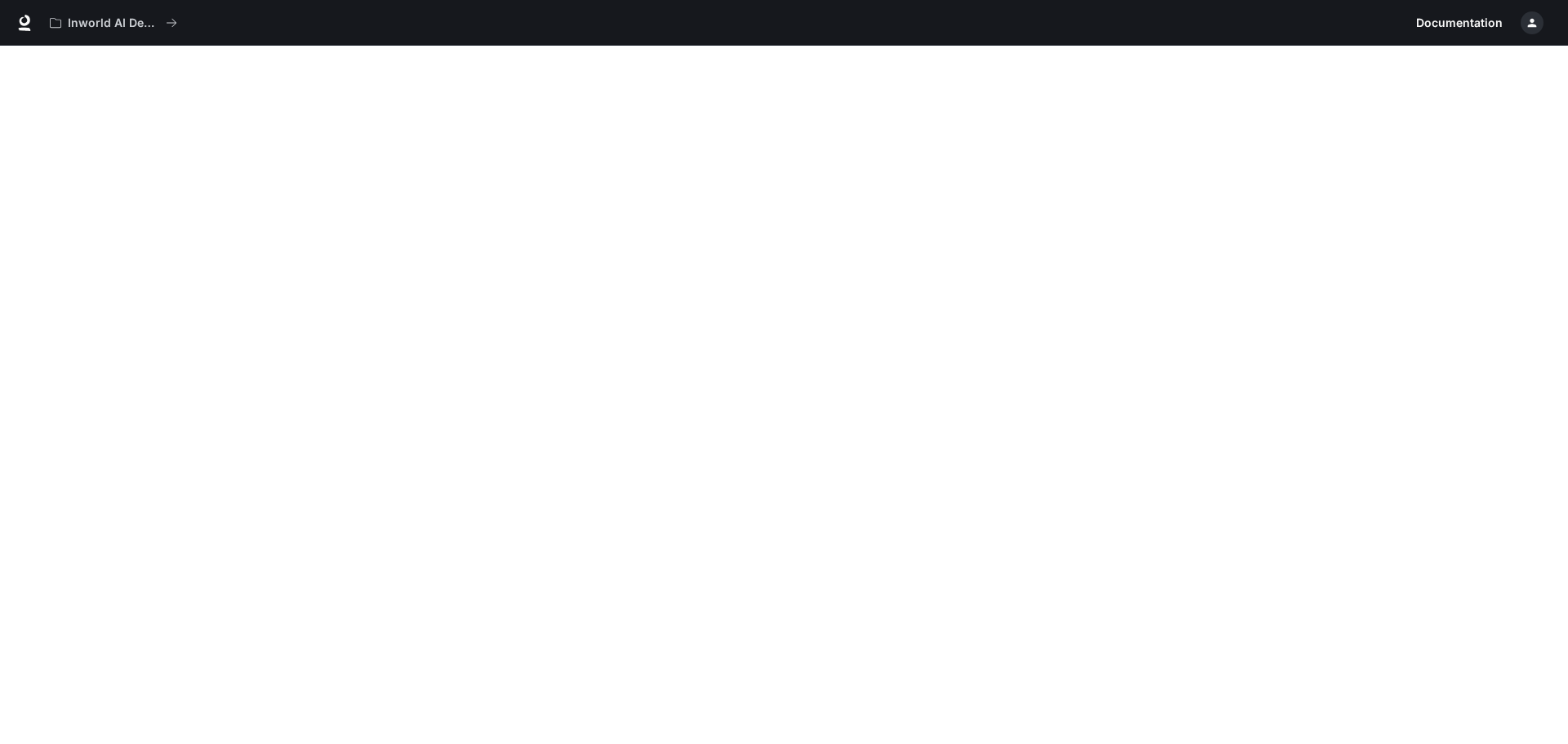
click at [1540, 23] on div "button" at bounding box center [1532, 23] width 23 height 23
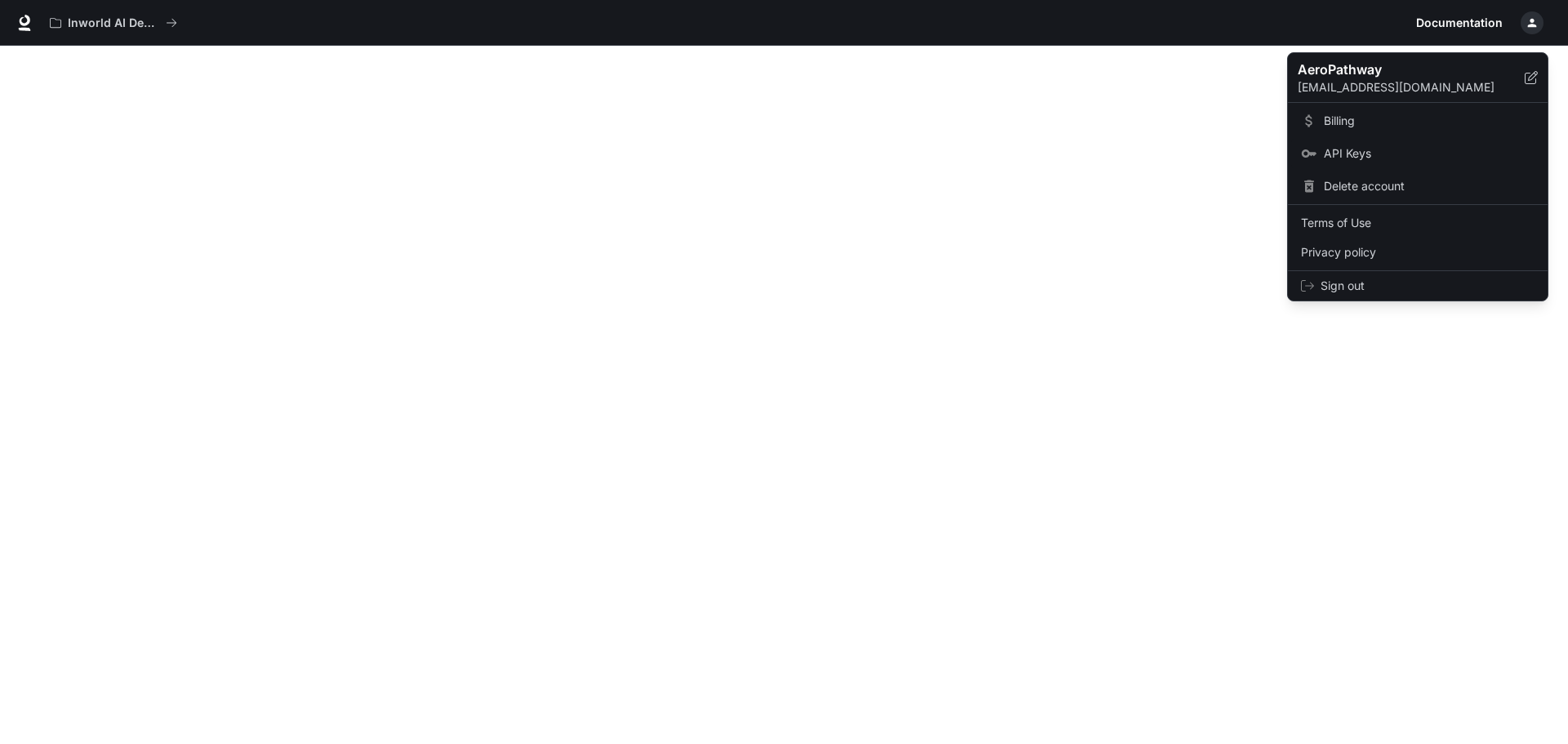
click at [1376, 150] on span "API Keys" at bounding box center [1428, 154] width 210 height 17
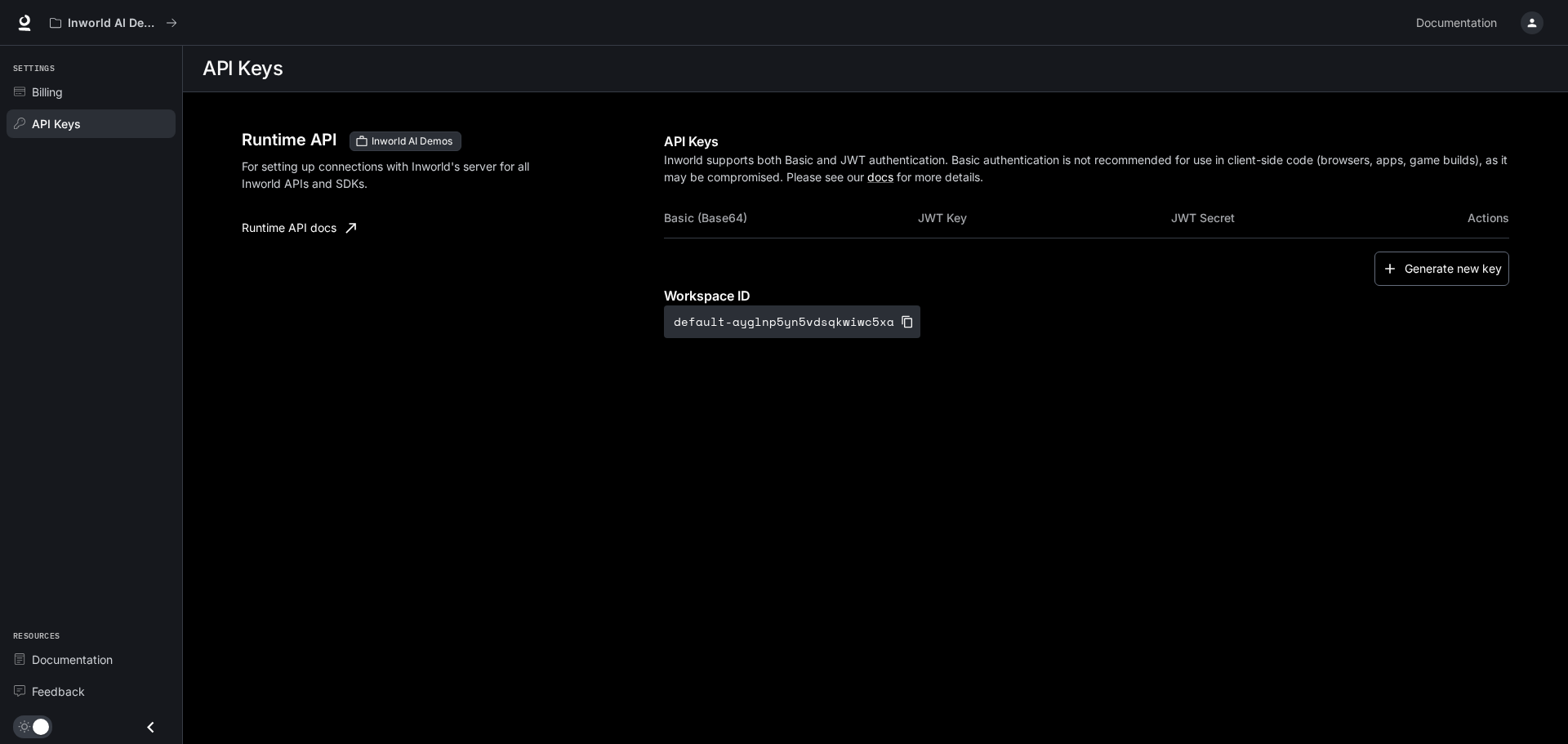
click at [1492, 273] on button "Generate new key" at bounding box center [1442, 269] width 135 height 35
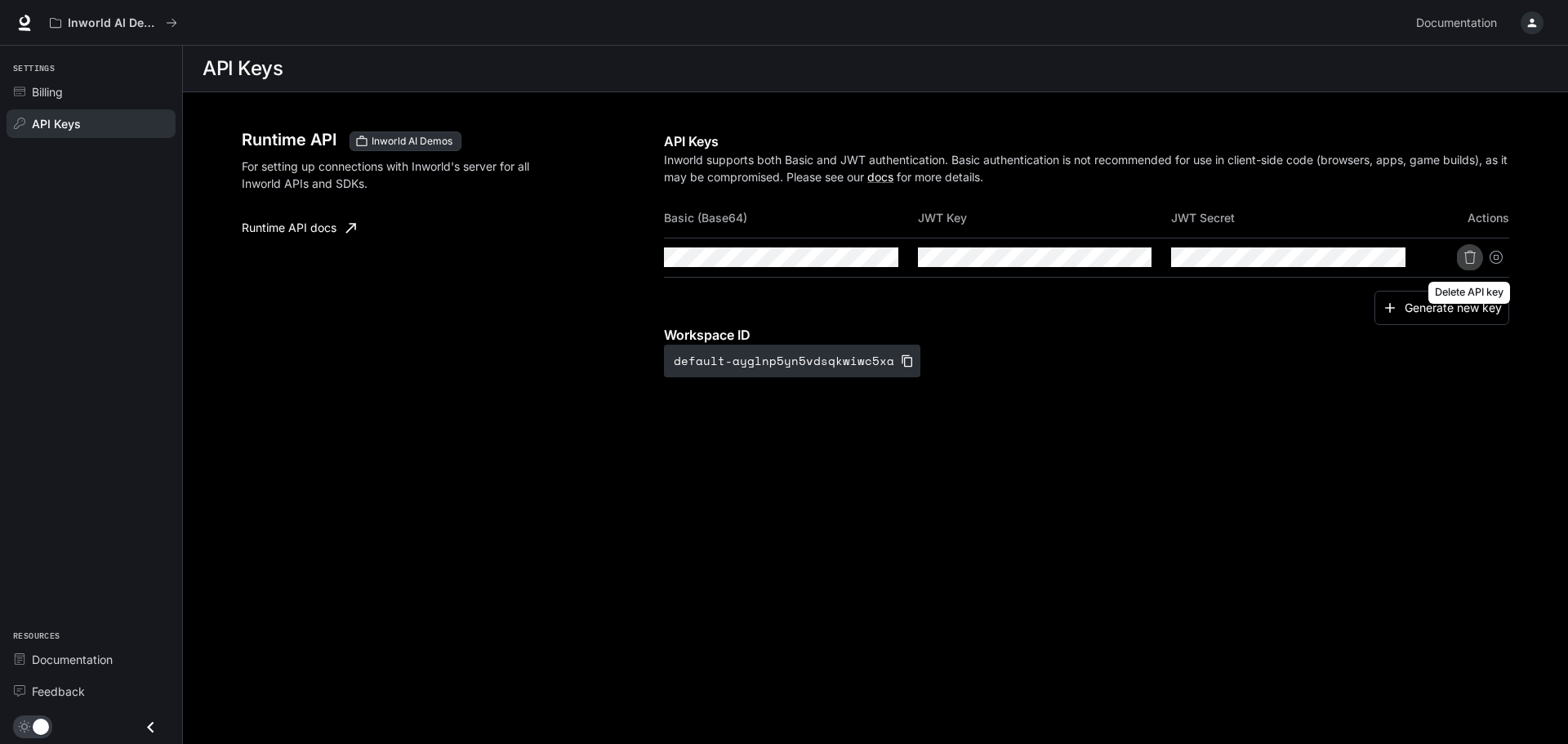
click at [1468, 262] on icon "Delete API key" at bounding box center [1470, 258] width 13 height 13
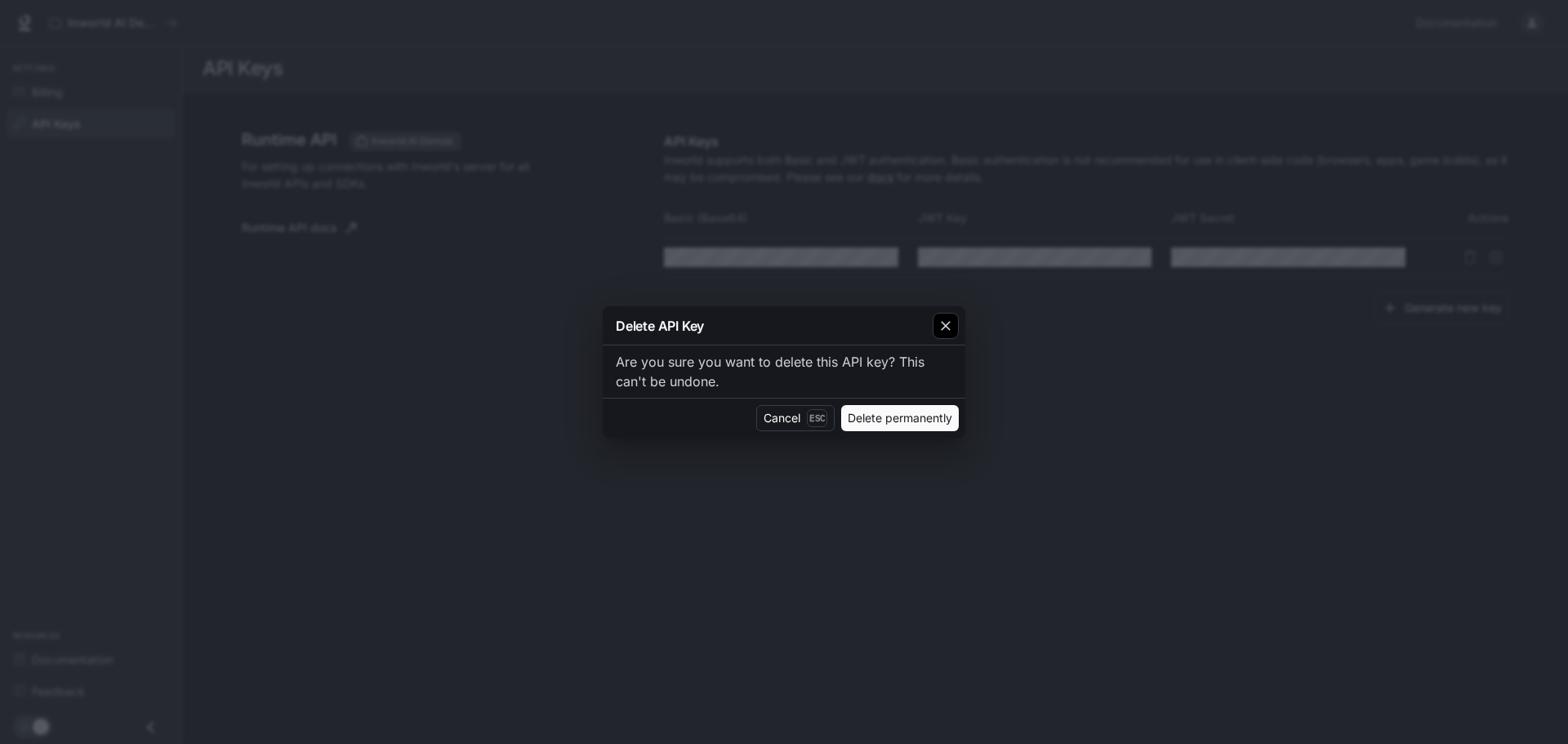
click at [949, 336] on div "button" at bounding box center [945, 325] width 26 height 26
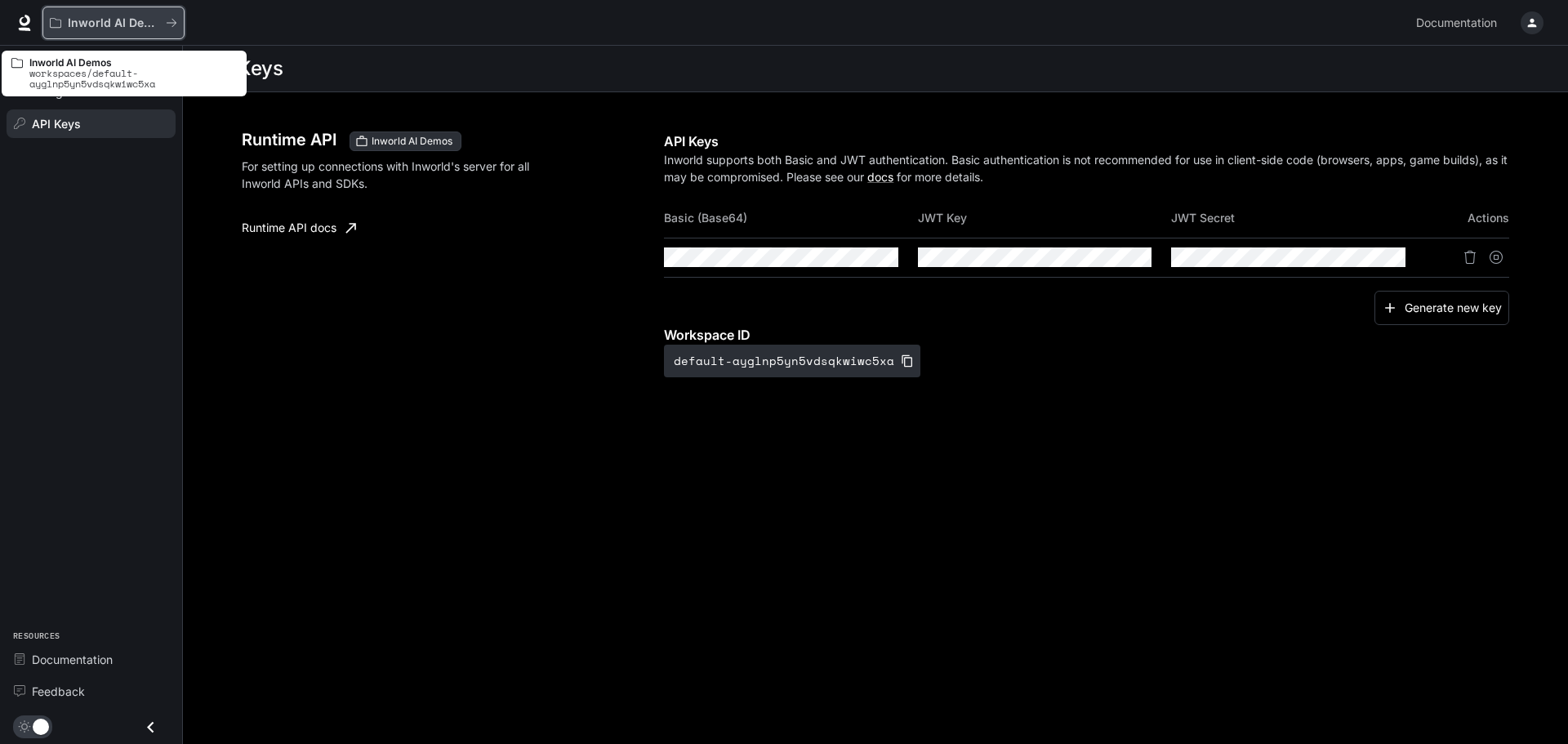
click at [97, 23] on p "Inworld AI Demos" at bounding box center [114, 23] width 91 height 14
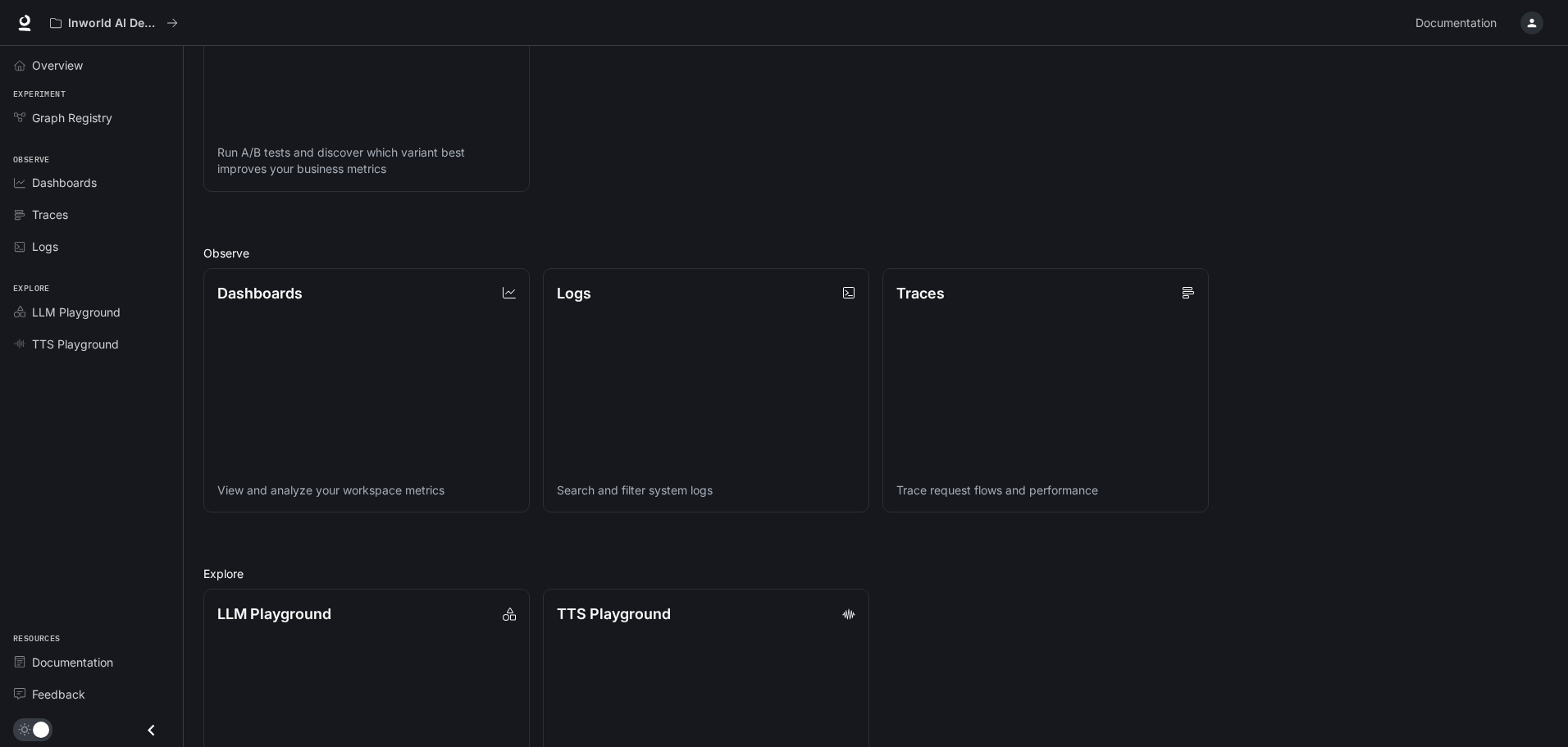
scroll to position [410, 0]
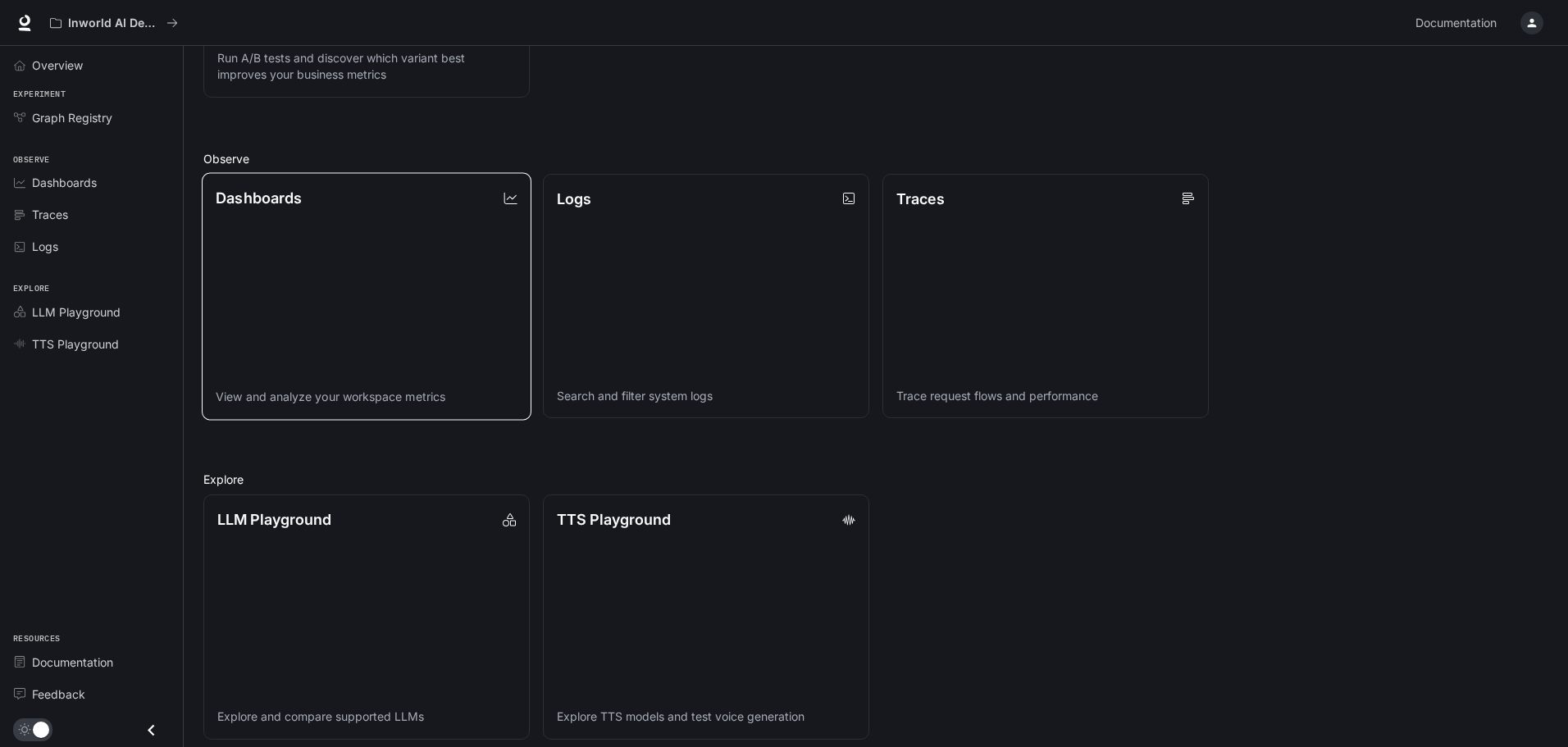
click at [483, 294] on link "Dashboards View and analyze your workspace metrics" at bounding box center [367, 295] width 330 height 247
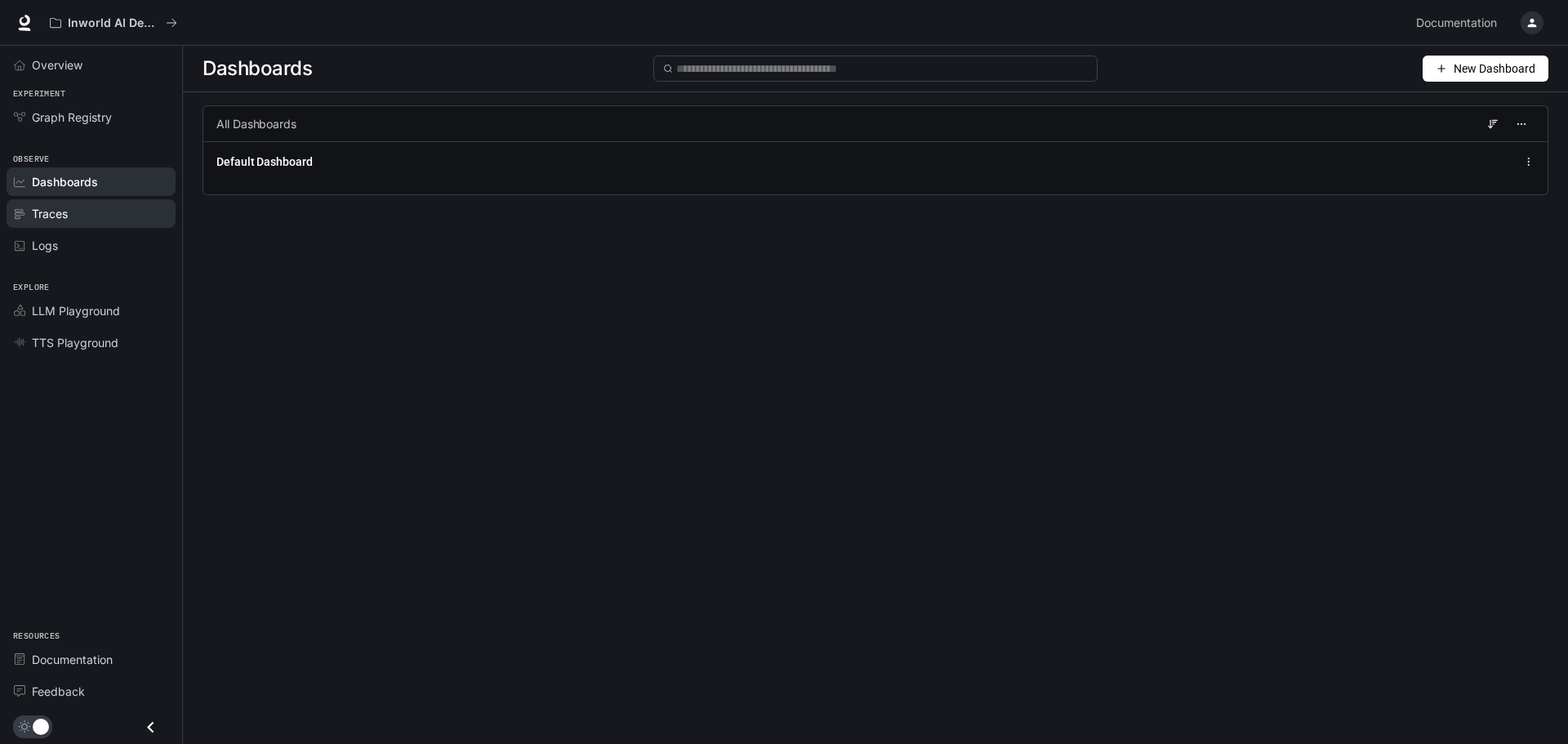
click at [131, 208] on div "Traces" at bounding box center [100, 214] width 136 height 17
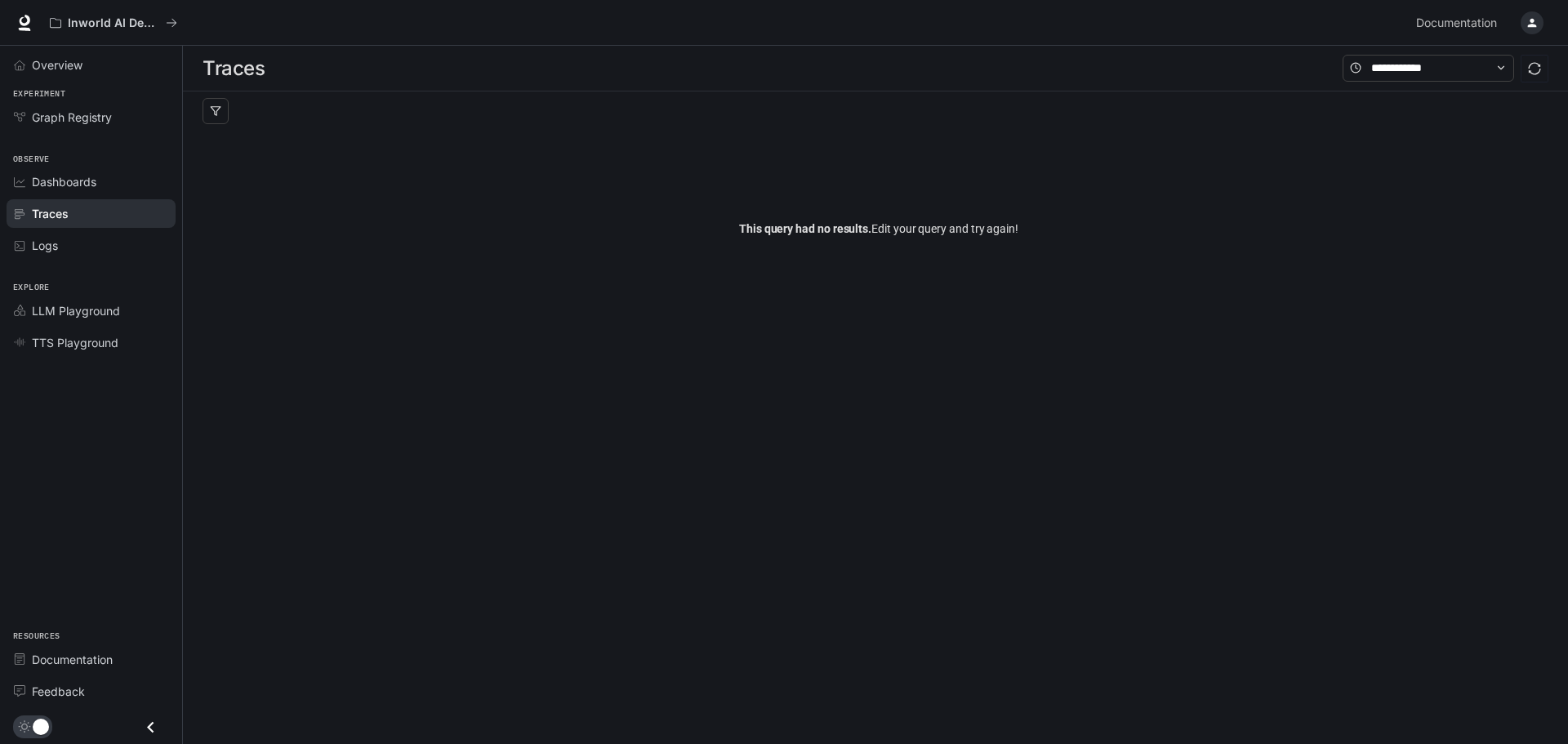
click at [125, 245] on div "Logs" at bounding box center [100, 245] width 136 height 17
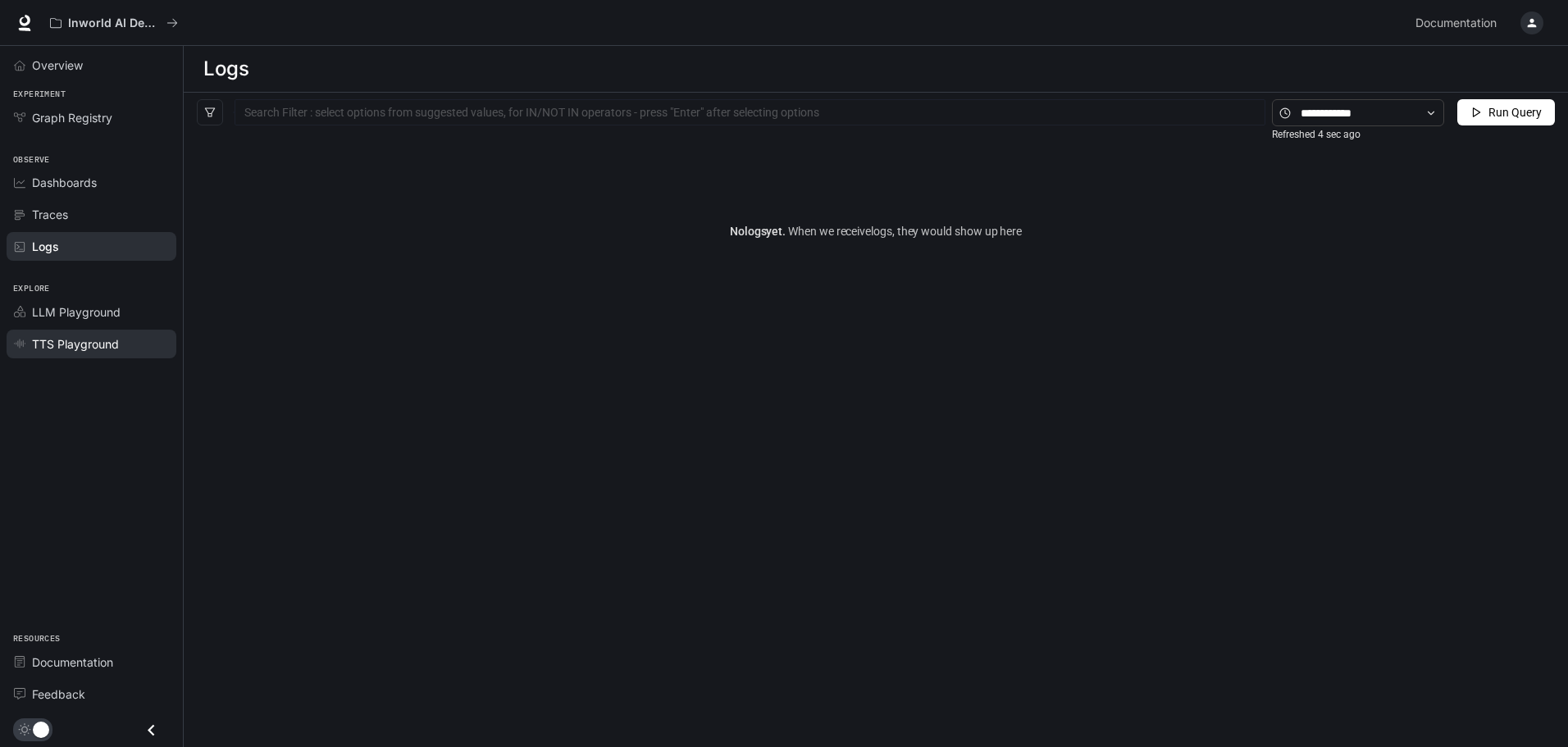
click at [126, 332] on link "TTS Playground" at bounding box center [91, 344] width 169 height 28
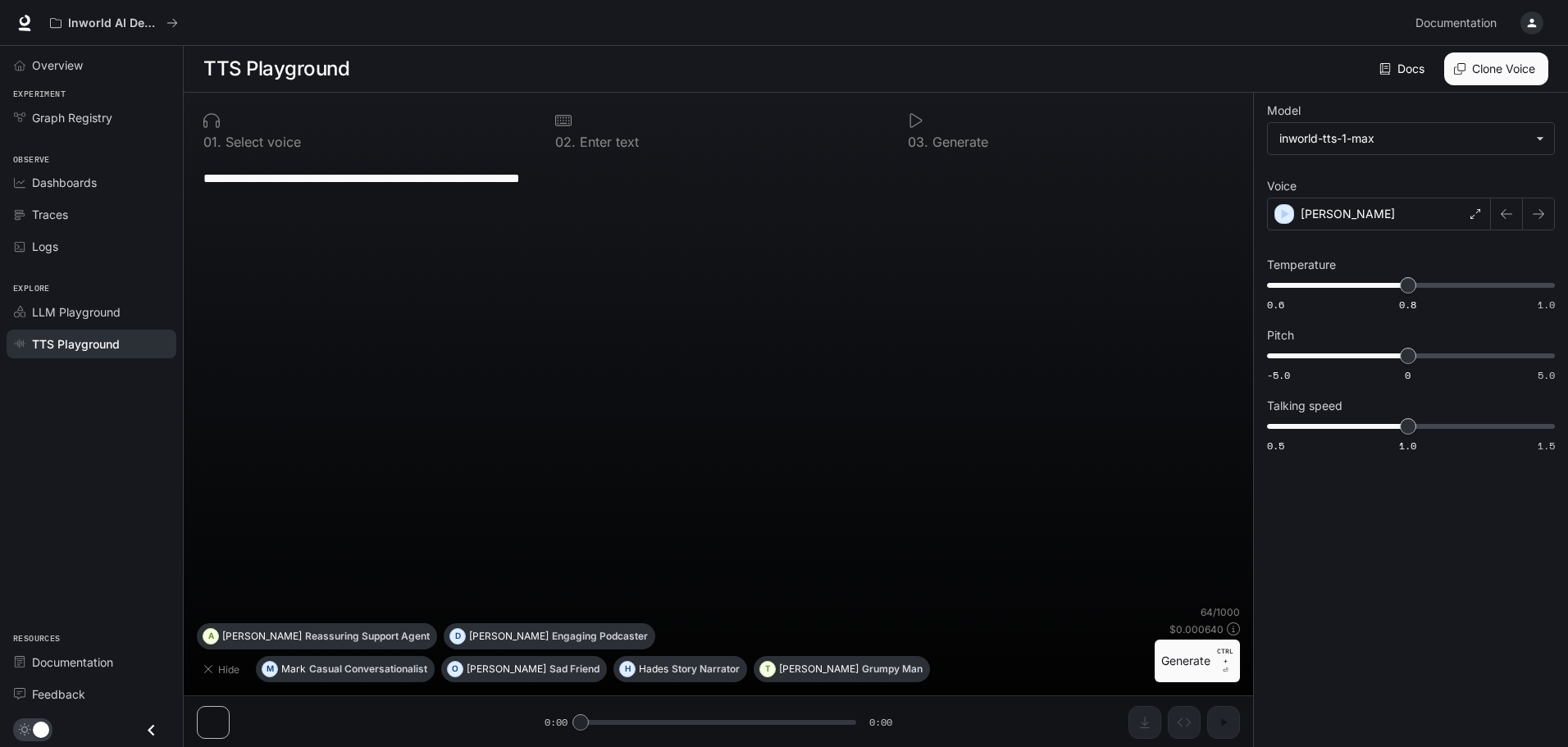
scroll to position [1, 0]
click at [145, 737] on icon "Close drawer" at bounding box center [151, 729] width 23 height 23
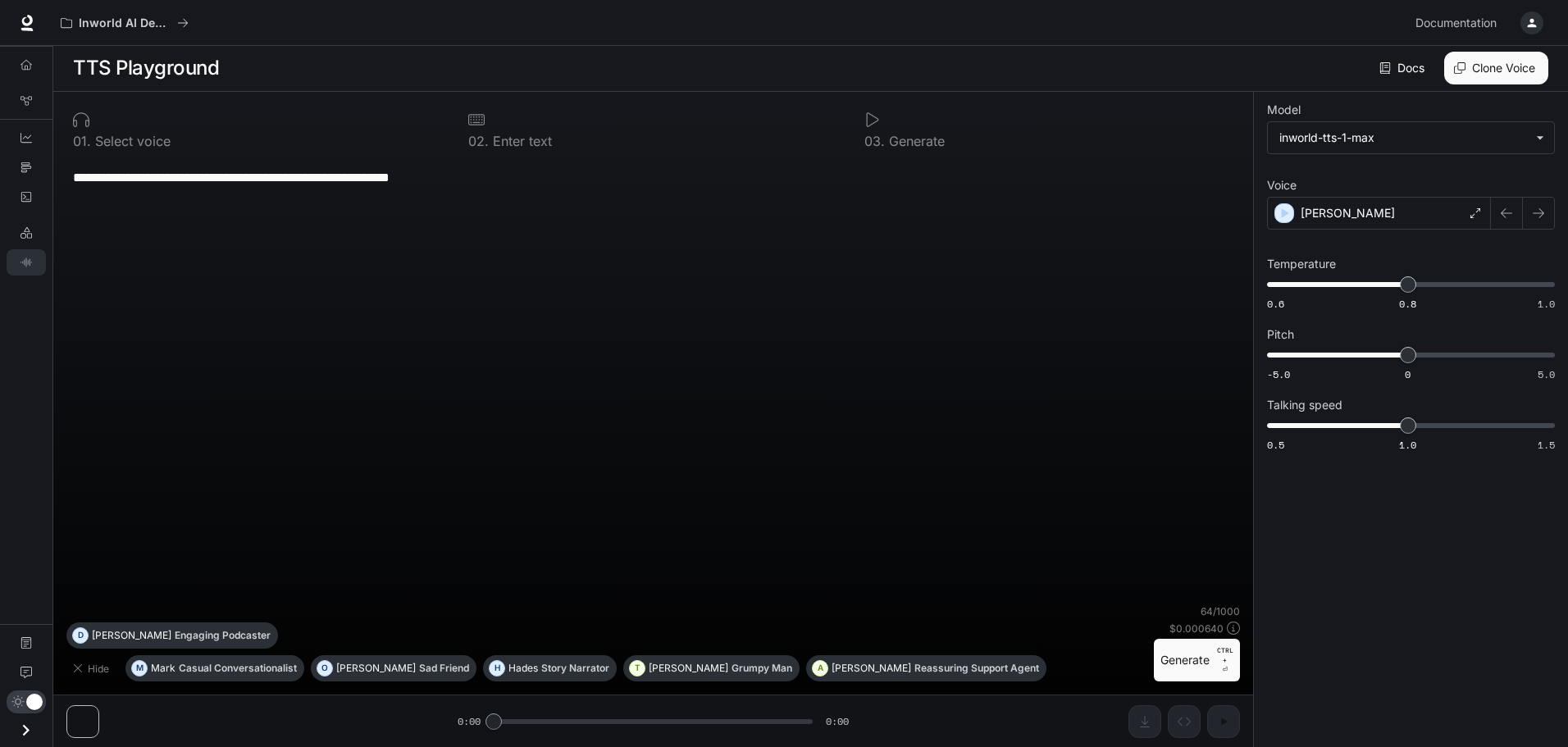
click at [26, 731] on icon "Open drawer" at bounding box center [27, 729] width 7 height 12
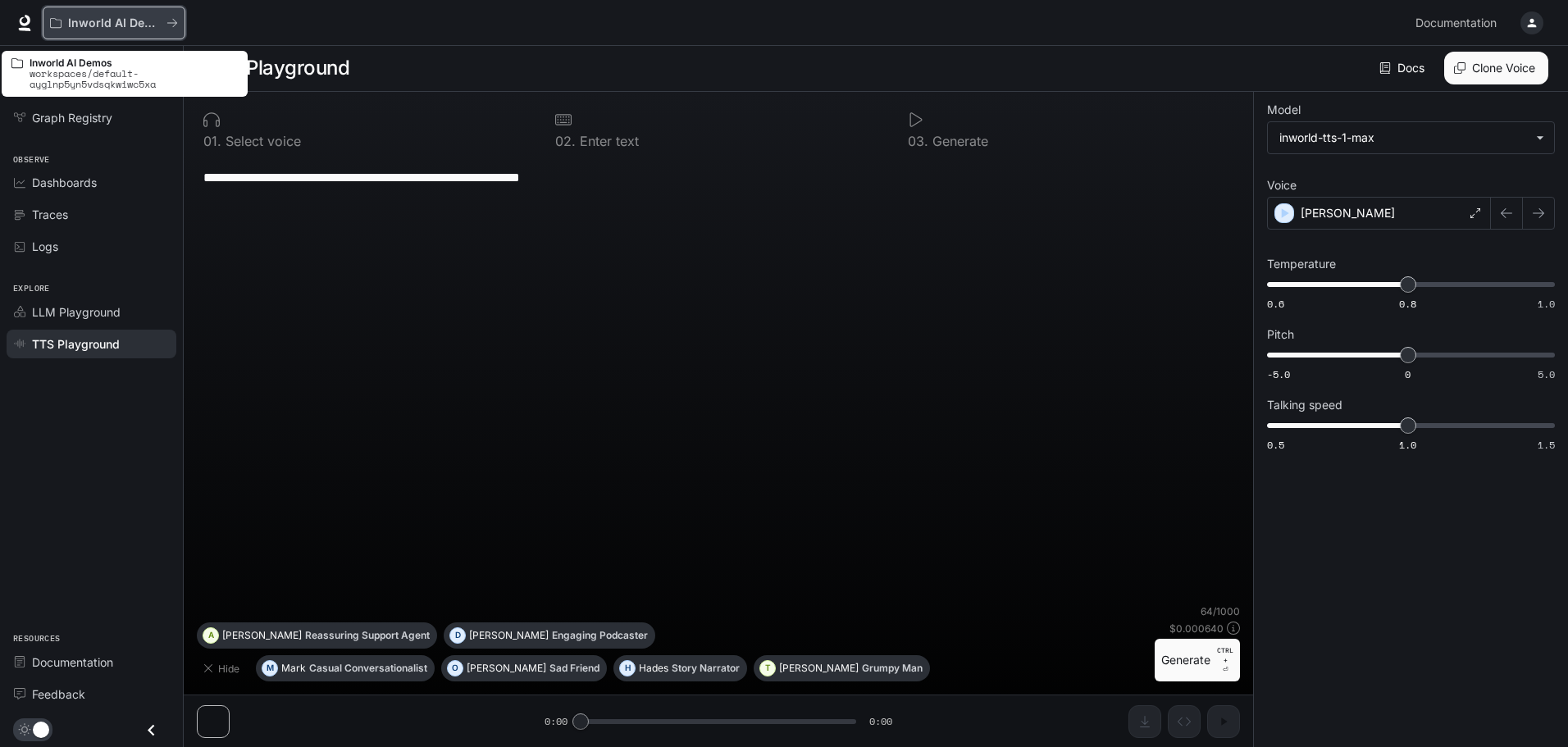
click at [126, 26] on p "Inworld AI Demos" at bounding box center [114, 23] width 92 height 14
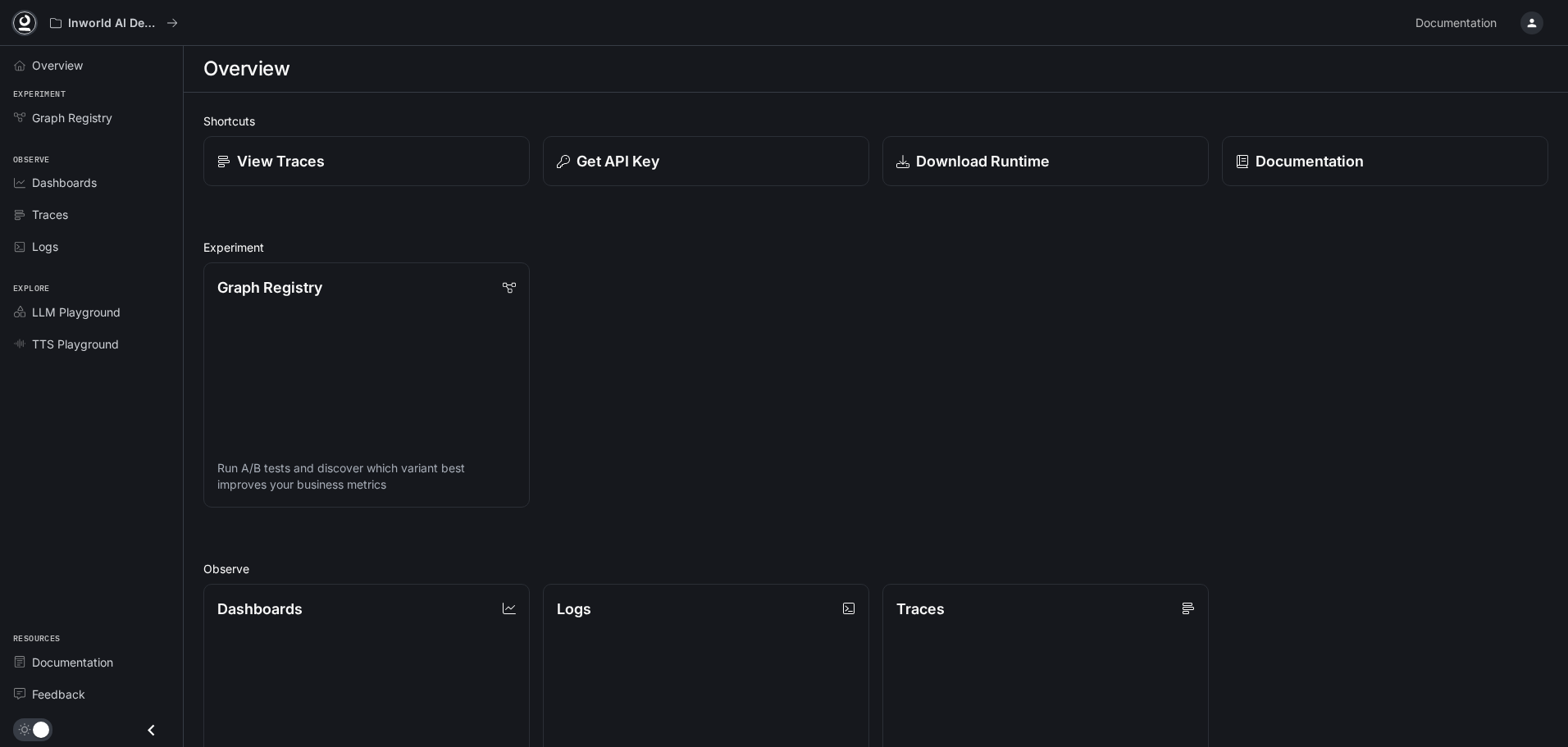
click at [23, 26] on icon at bounding box center [25, 23] width 17 height 17
click at [1458, 30] on span "Documentation" at bounding box center [1455, 23] width 81 height 21
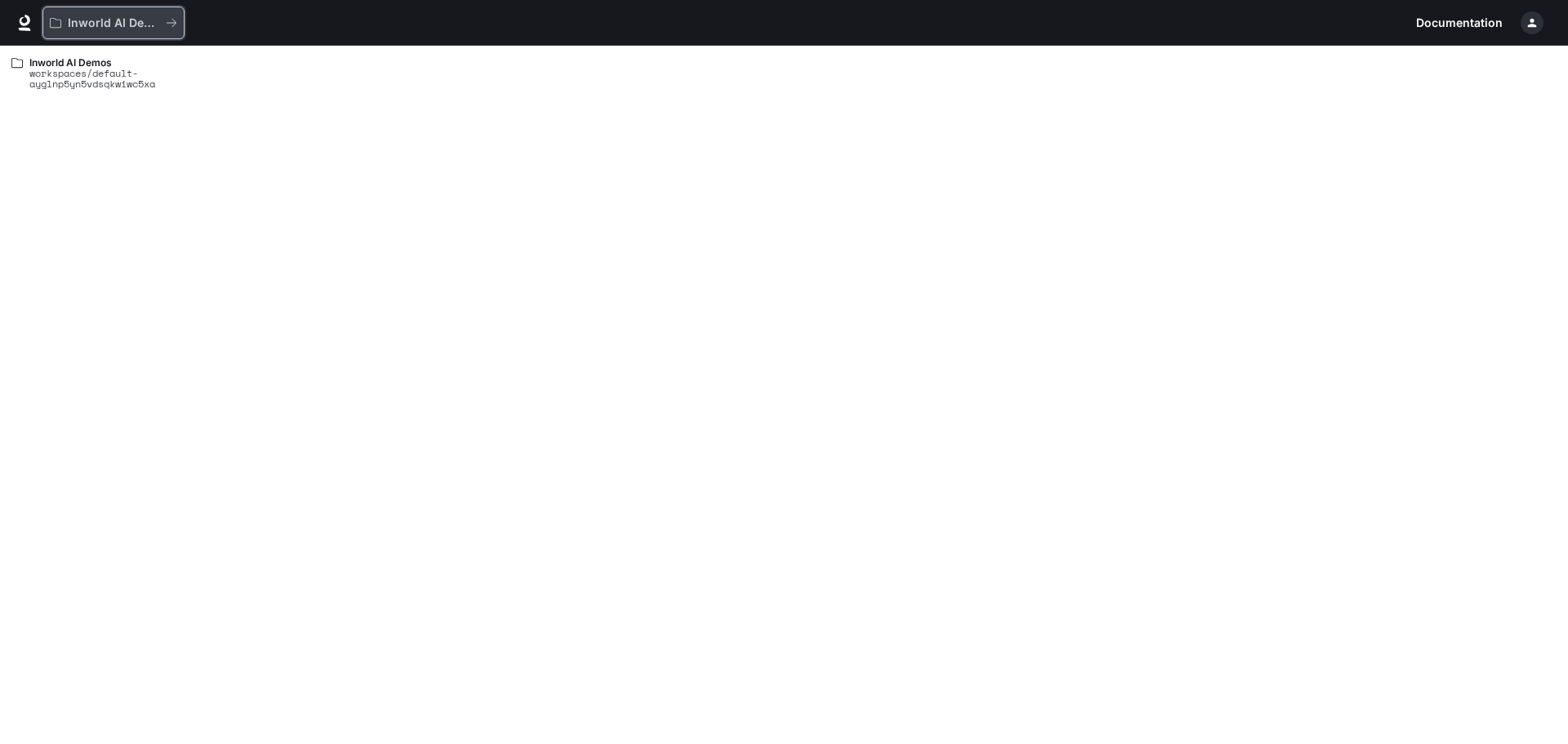
click at [136, 27] on p "Inworld AI Demos" at bounding box center [114, 23] width 91 height 14
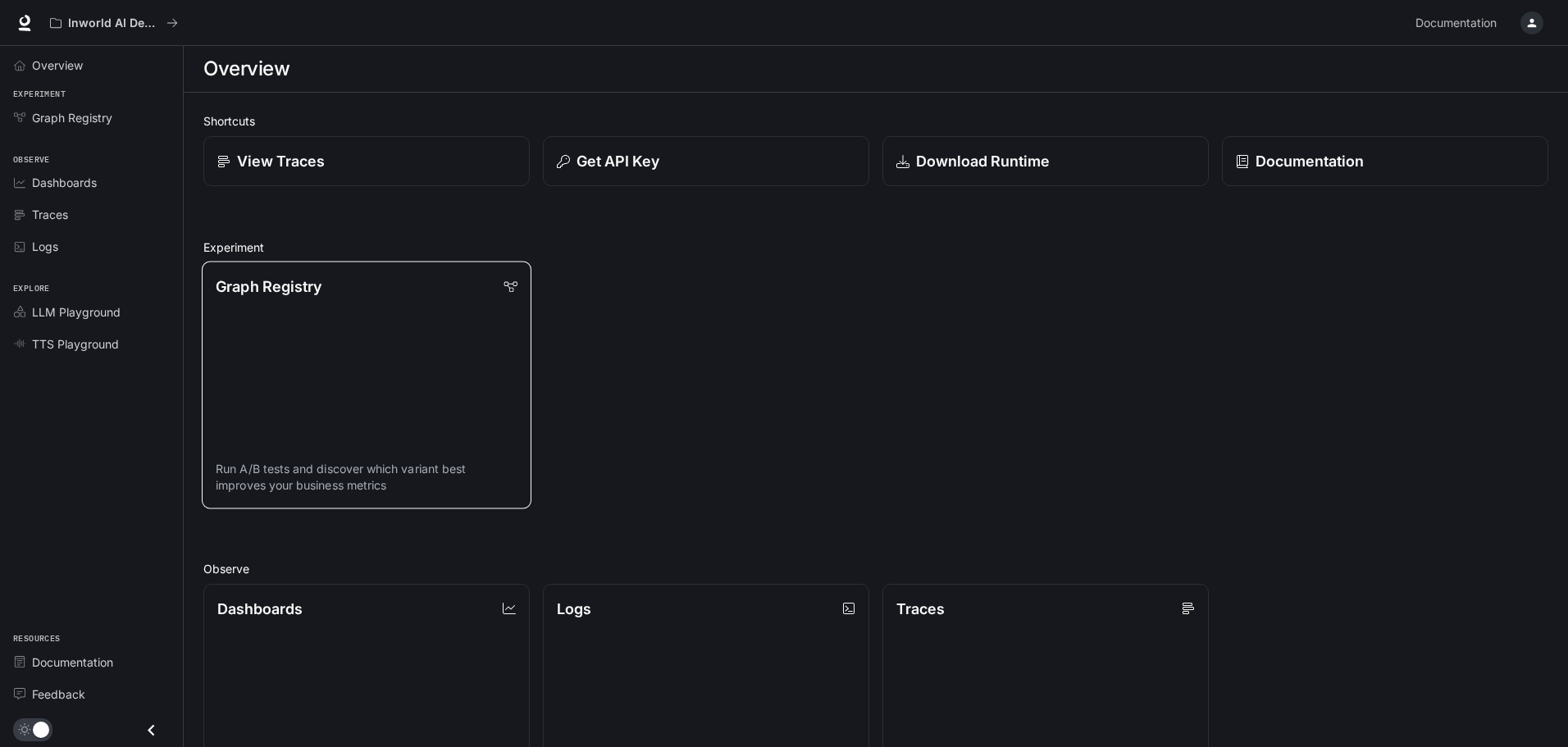
click at [375, 389] on link "Graph Registry Run A/B tests and discover which variant best improves your busi…" at bounding box center [367, 385] width 330 height 247
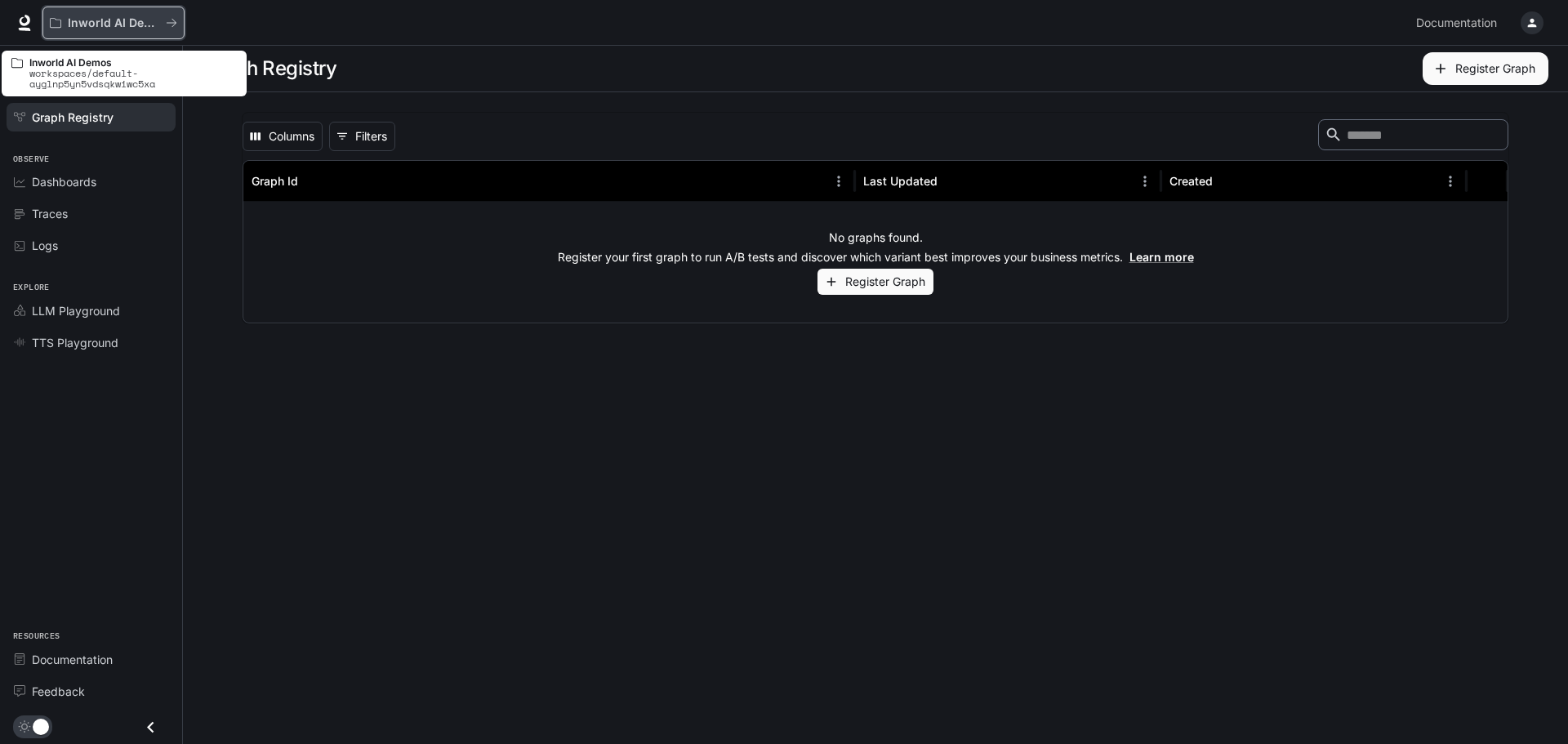
click at [102, 32] on button "Inworld AI Demos" at bounding box center [113, 22] width 142 height 32
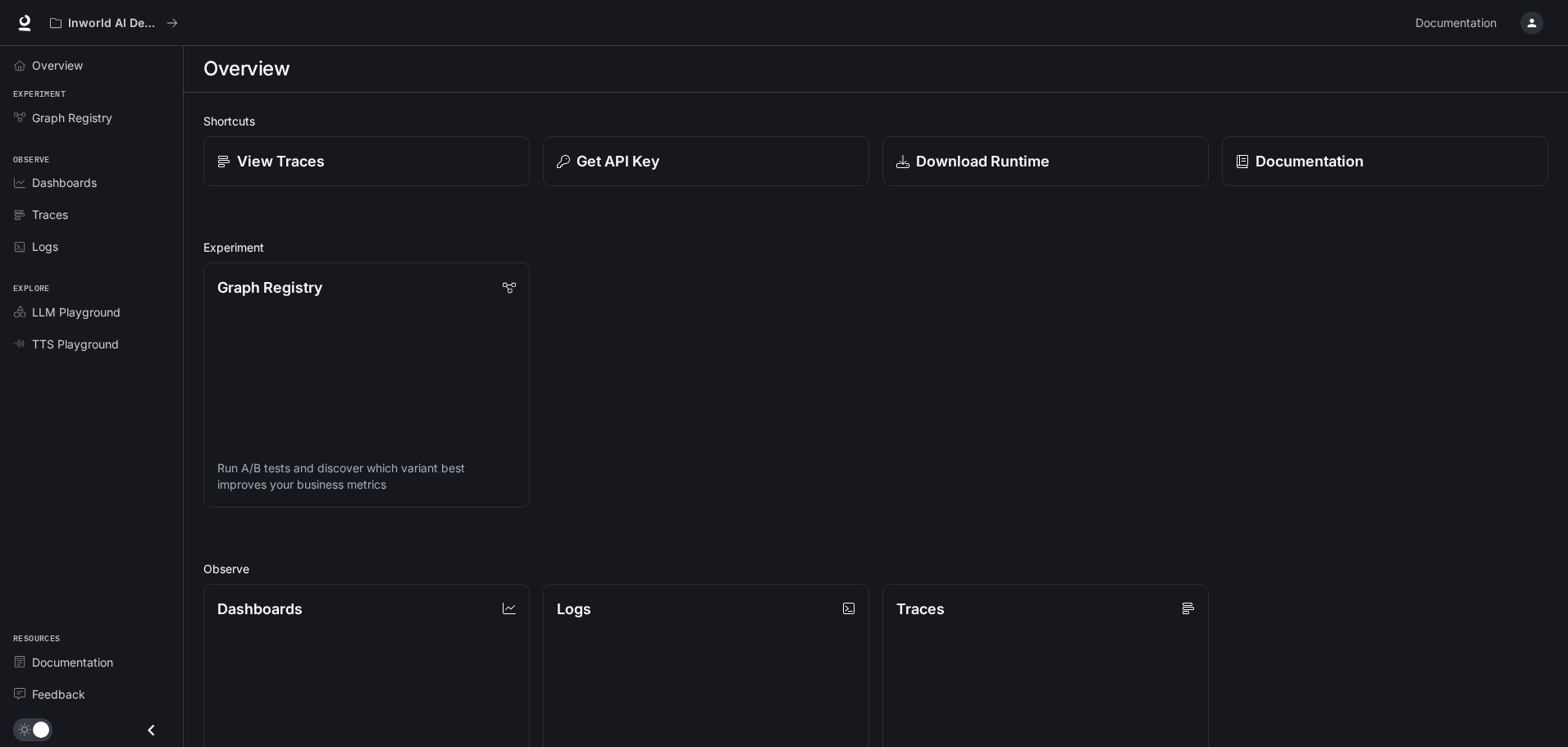
click at [1535, 26] on icon "button" at bounding box center [1532, 23] width 9 height 9
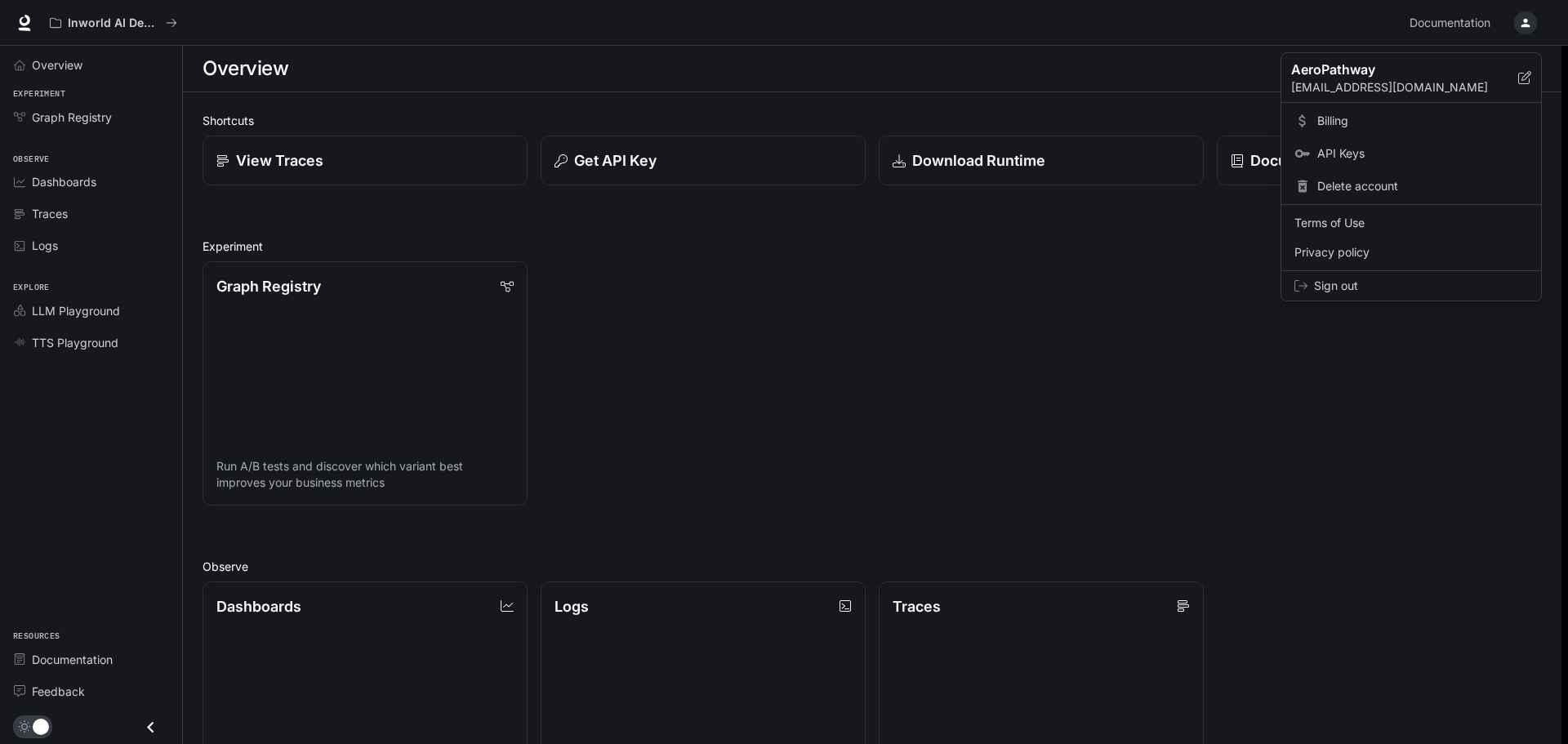
click at [1462, 21] on div at bounding box center [784, 372] width 1568 height 744
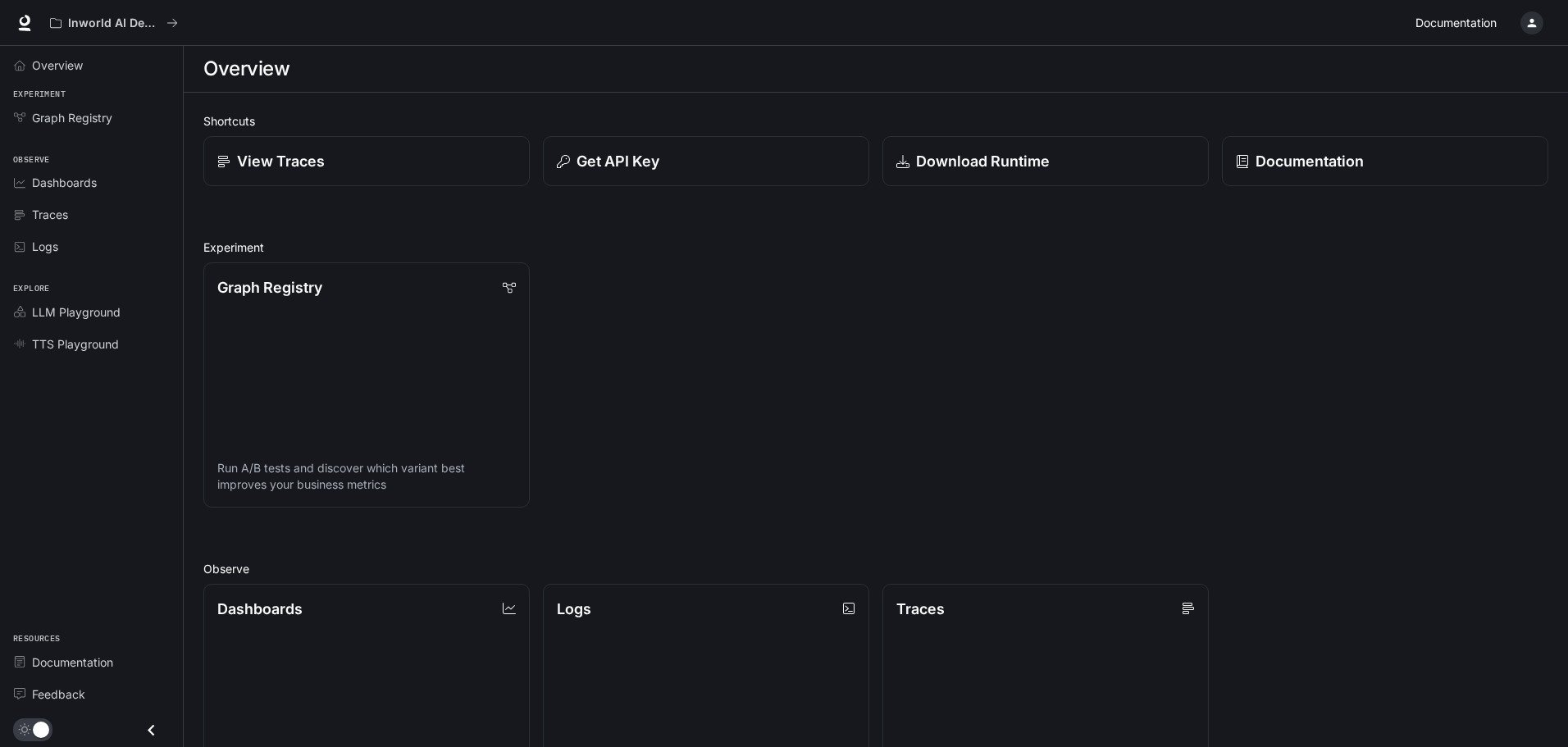
click at [1464, 28] on span "Documentation" at bounding box center [1455, 23] width 81 height 21
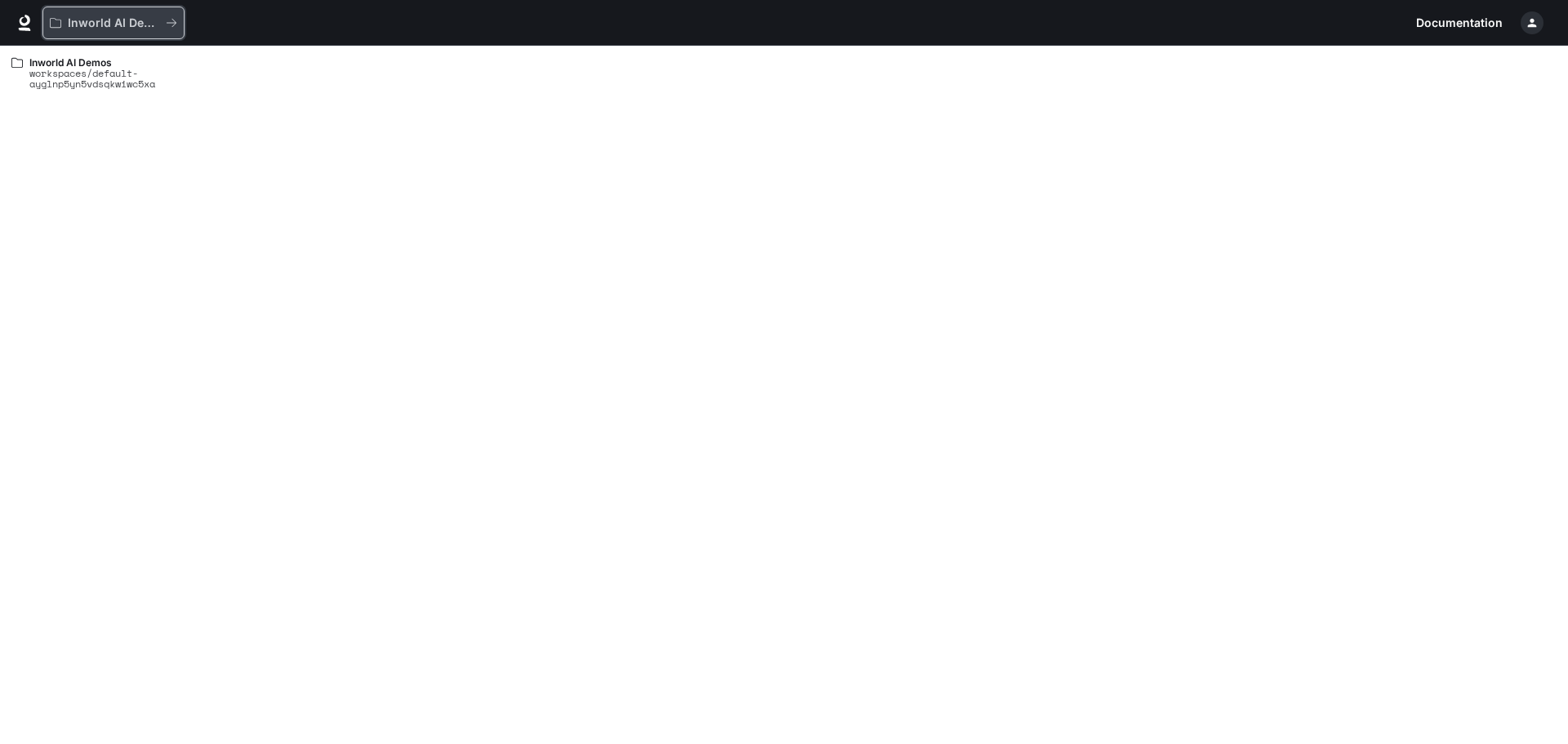
click at [160, 28] on div "Inworld AI Demos" at bounding box center [107, 23] width 116 height 14
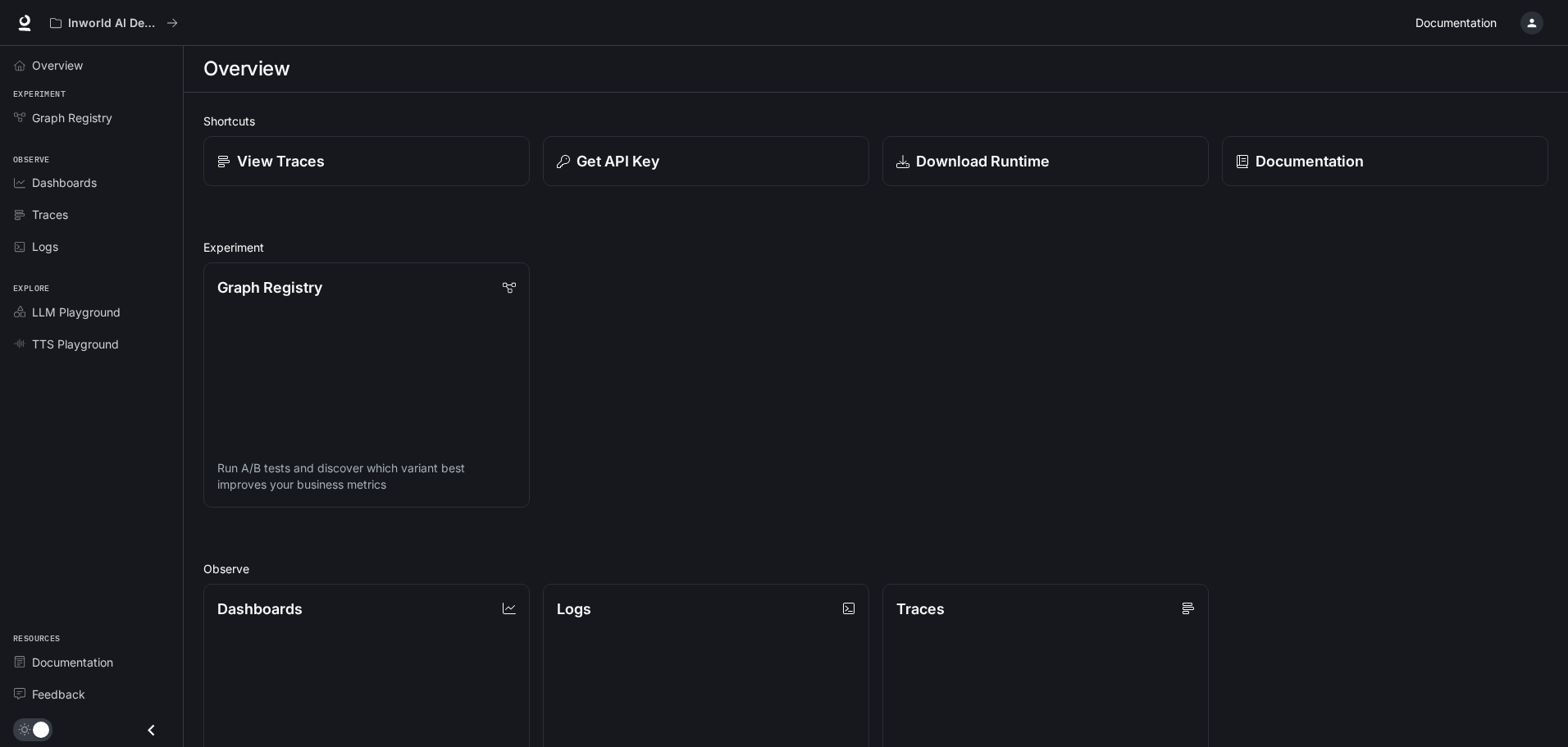
click at [1457, 23] on span "Documentation" at bounding box center [1455, 23] width 81 height 21
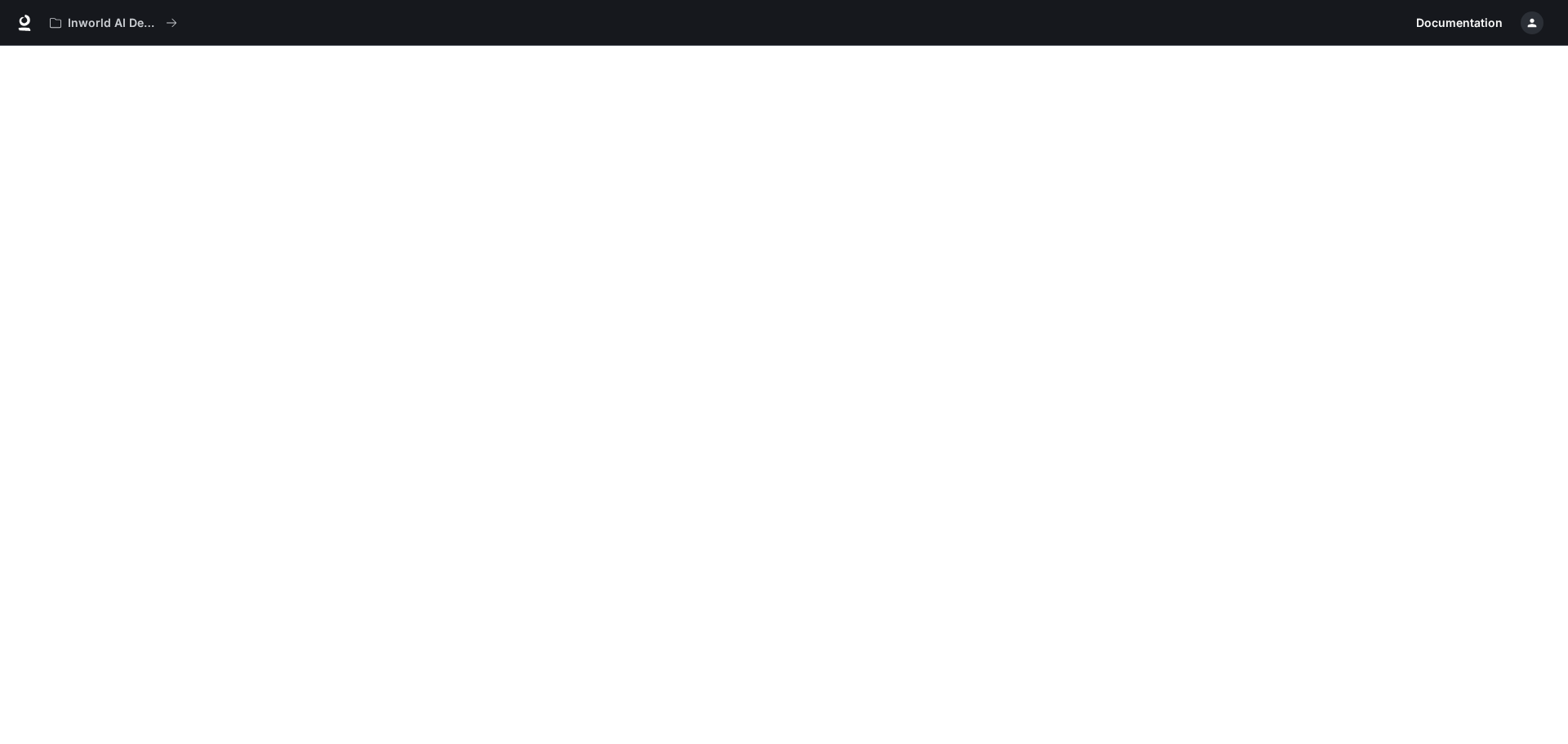
click at [1535, 17] on icon "button" at bounding box center [1532, 23] width 13 height 13
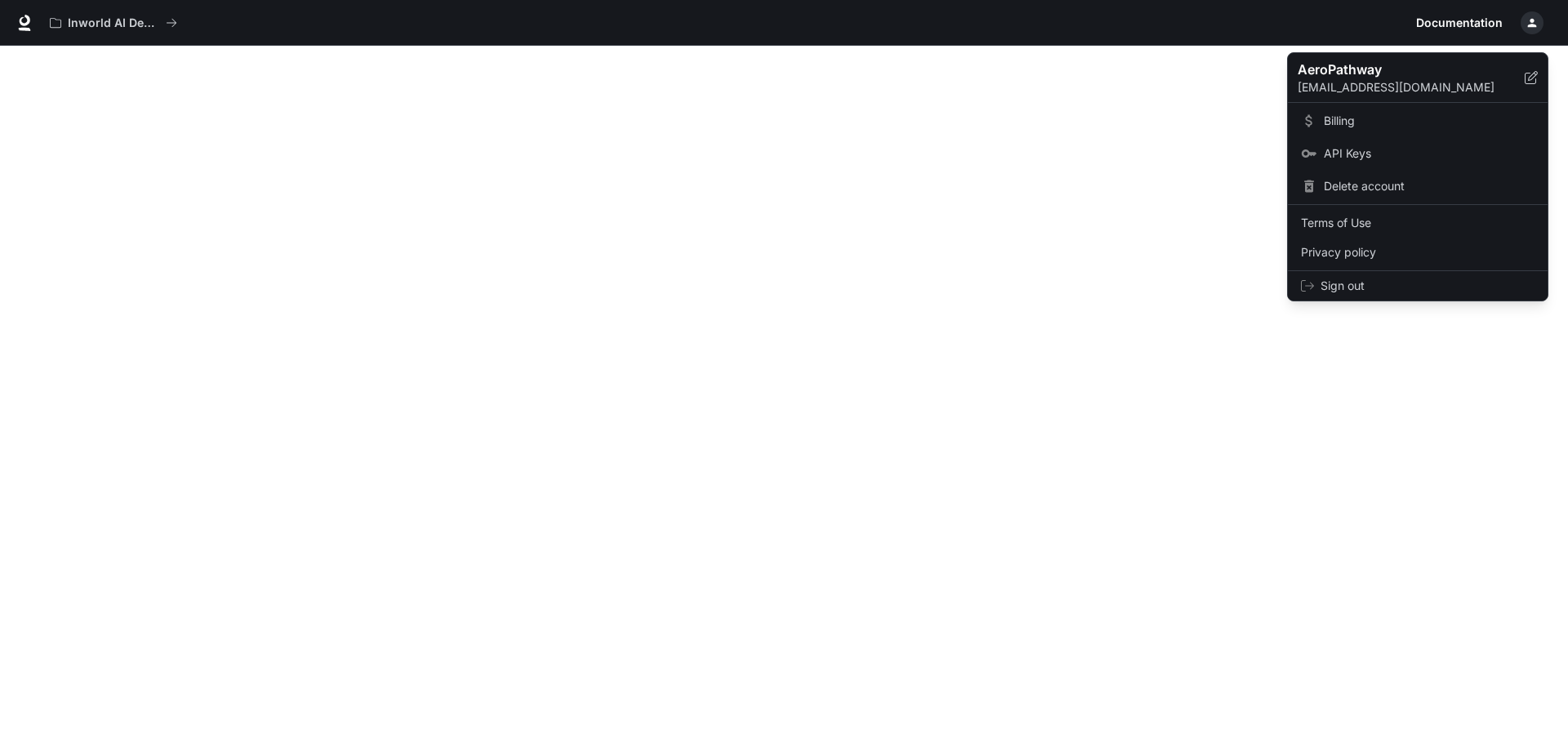
click at [1375, 281] on span "Sign out" at bounding box center [1427, 286] width 214 height 17
